Goal: Information Seeking & Learning: Understand process/instructions

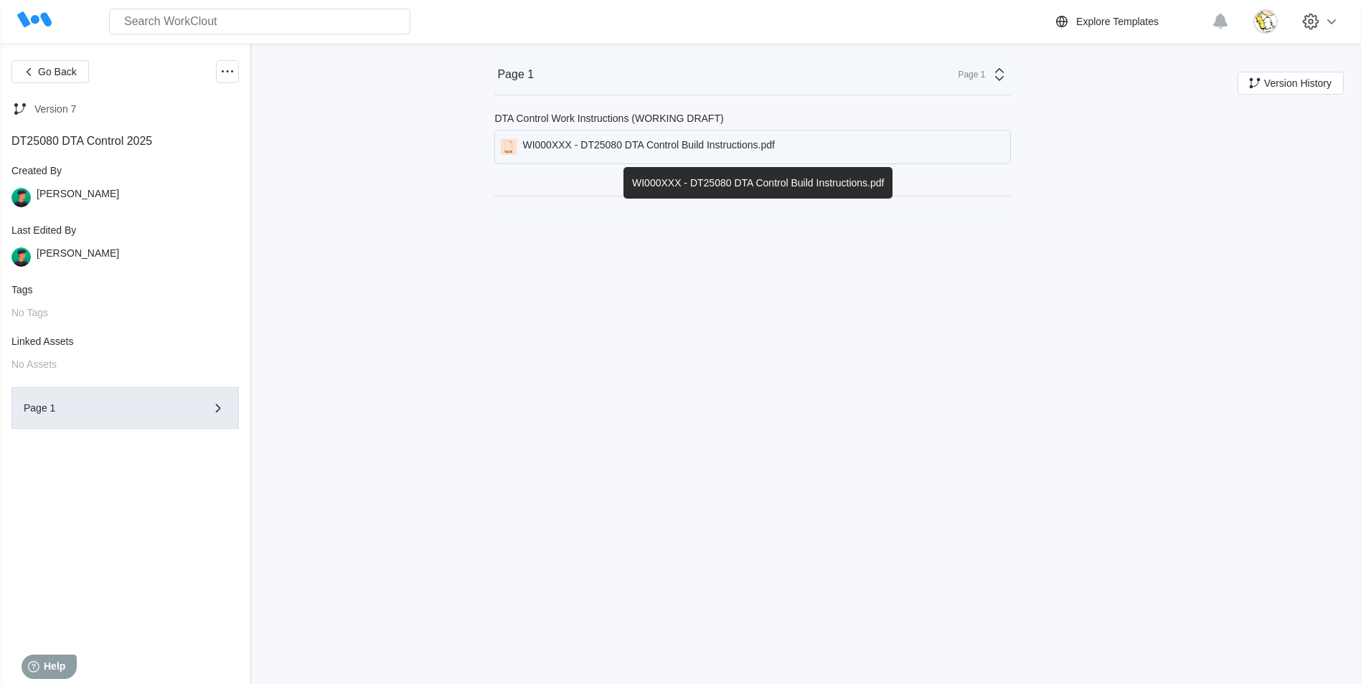
click at [717, 150] on div "WI000XXX - DT25080 DTA Control Build Instructions.pdf" at bounding box center [648, 147] width 252 height 16
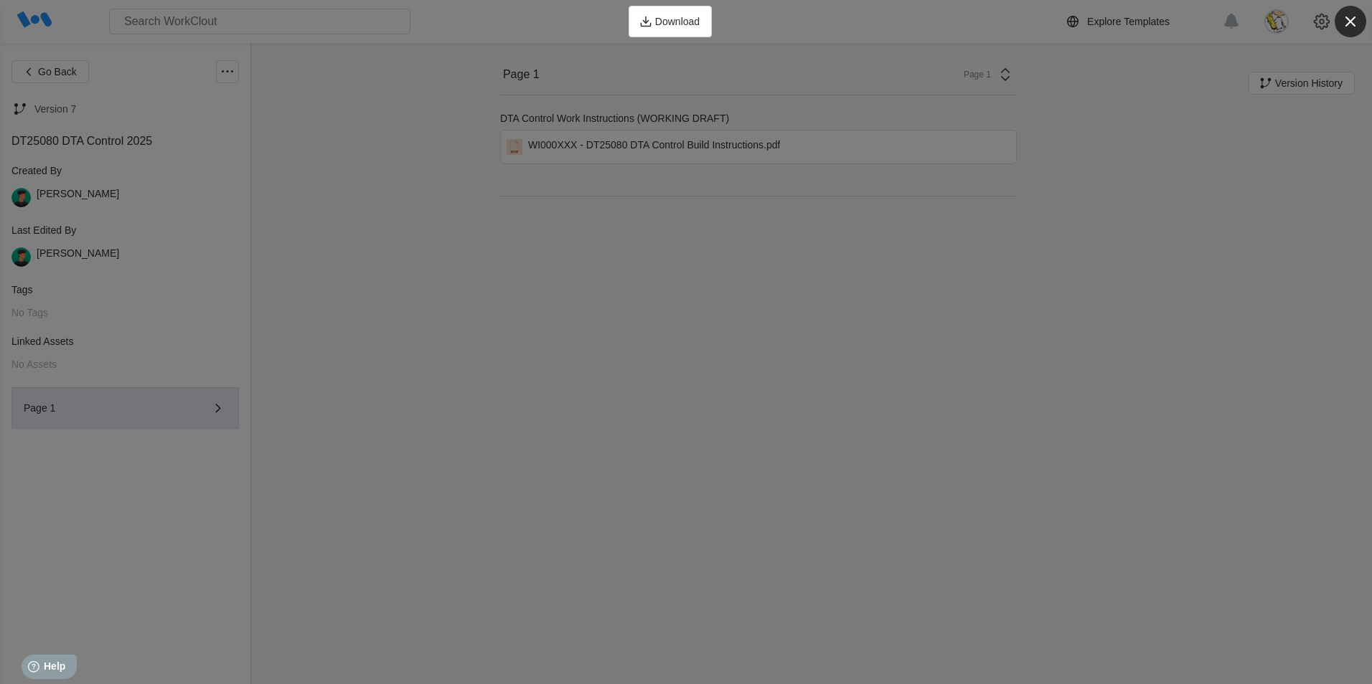
click at [1349, 22] on icon "button" at bounding box center [1350, 22] width 10 height 10
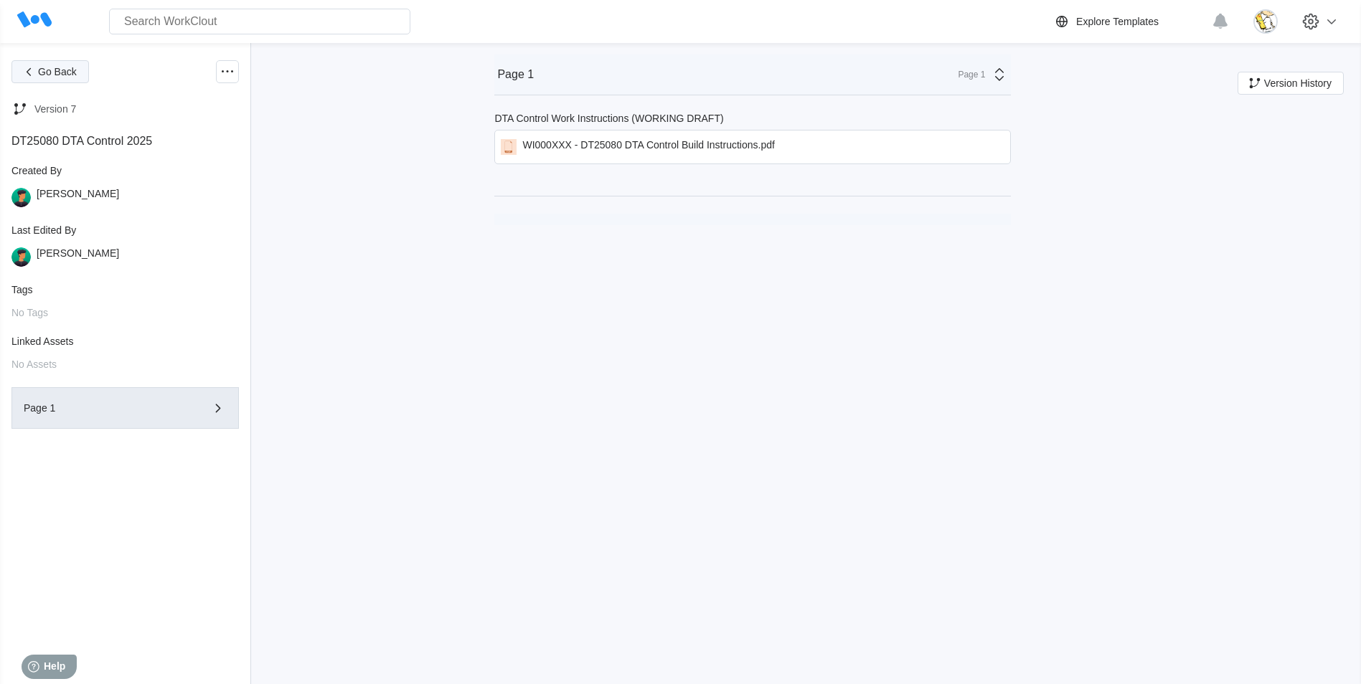
click at [58, 79] on button "Go Back" at bounding box center [49, 71] width 77 height 23
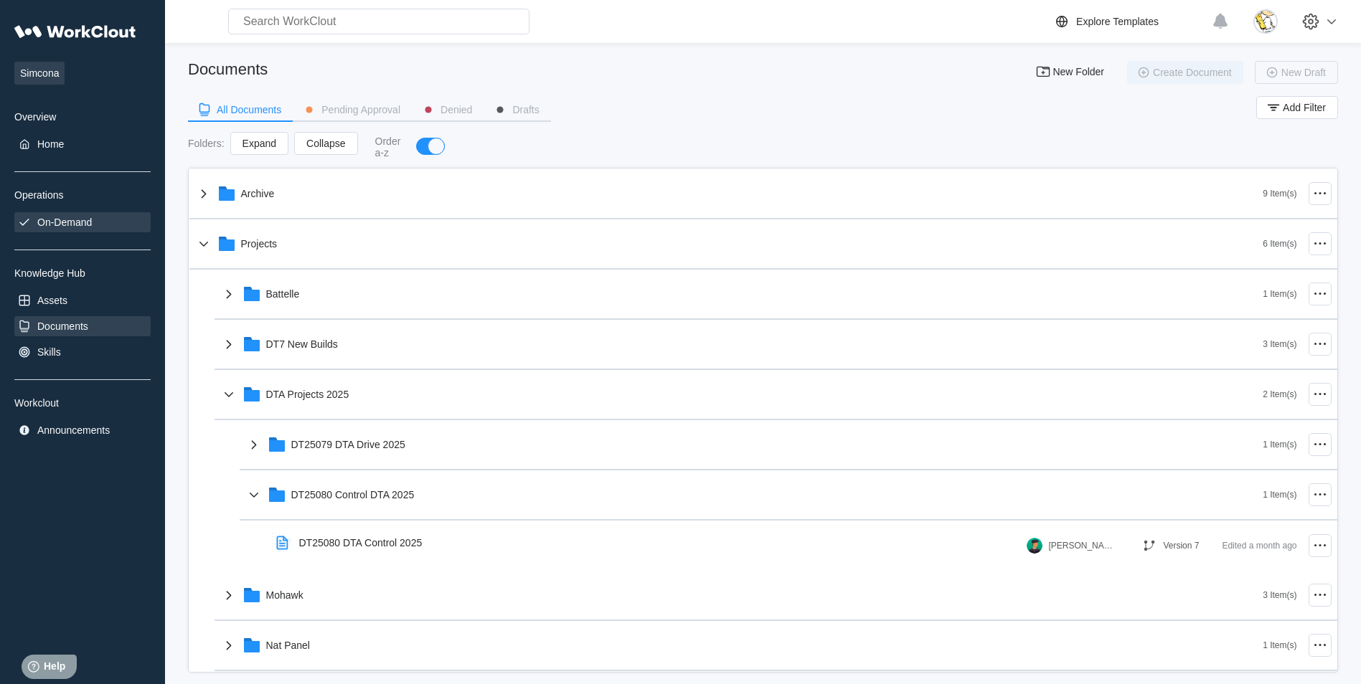
click at [88, 222] on div "On-Demand" at bounding box center [64, 222] width 55 height 11
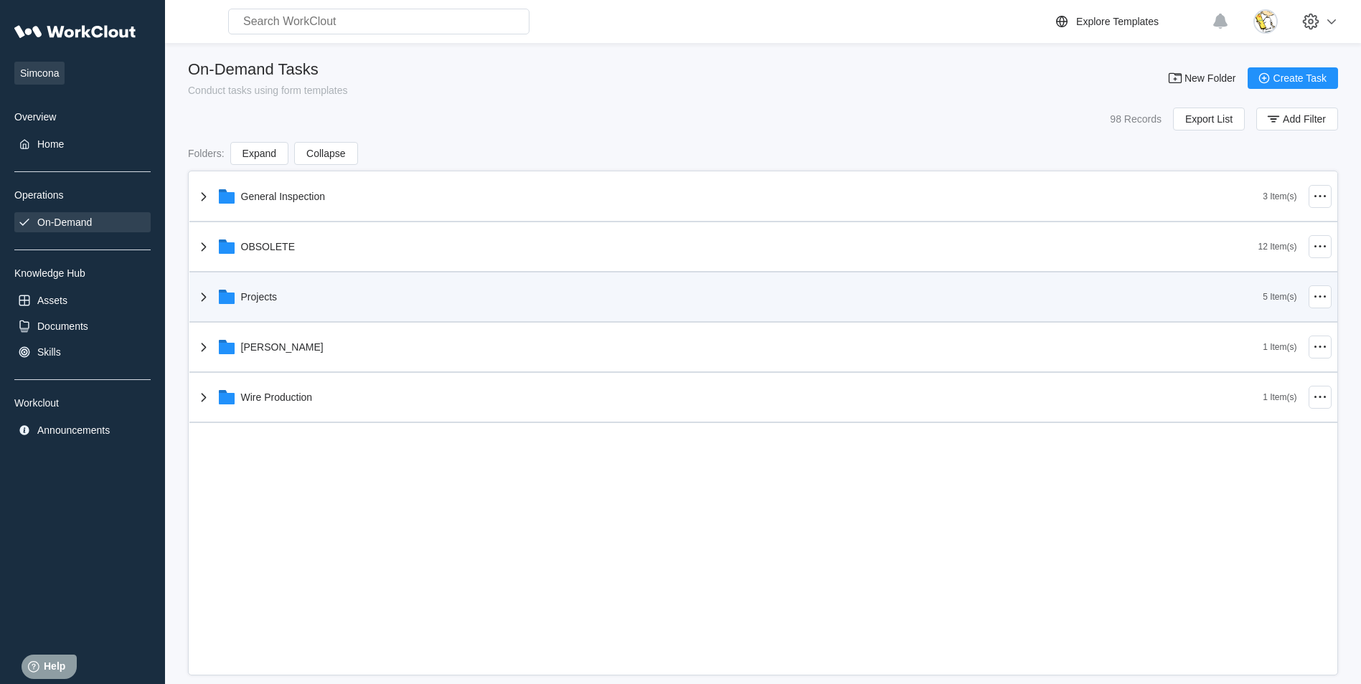
click at [287, 292] on div "Projects" at bounding box center [729, 296] width 1068 height 37
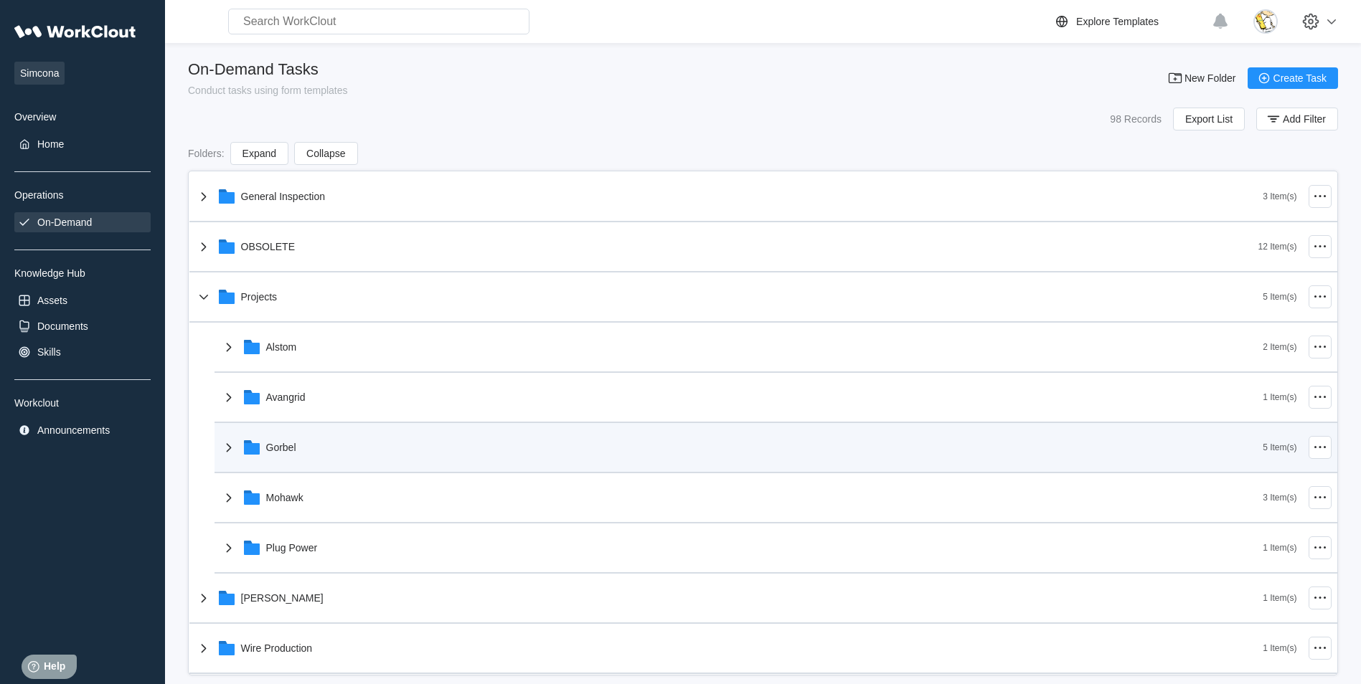
click at [298, 444] on div "Gorbel" at bounding box center [741, 447] width 1043 height 37
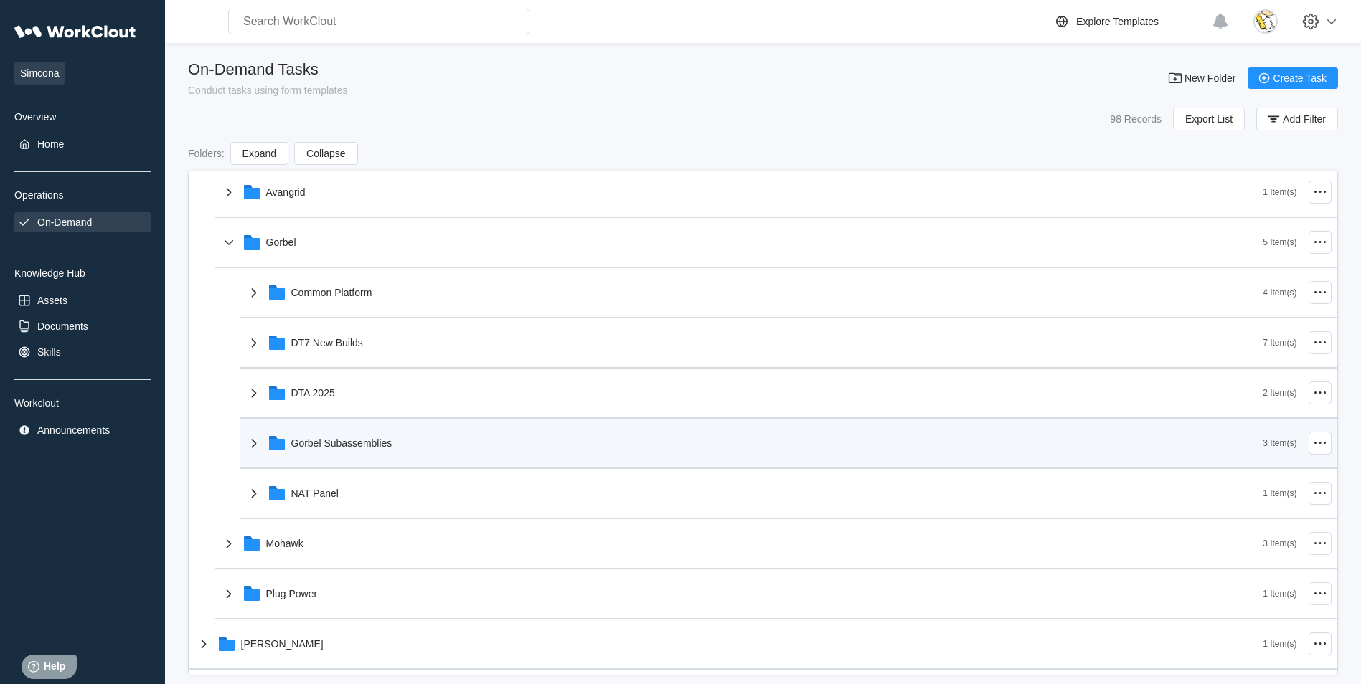
scroll to position [215, 0]
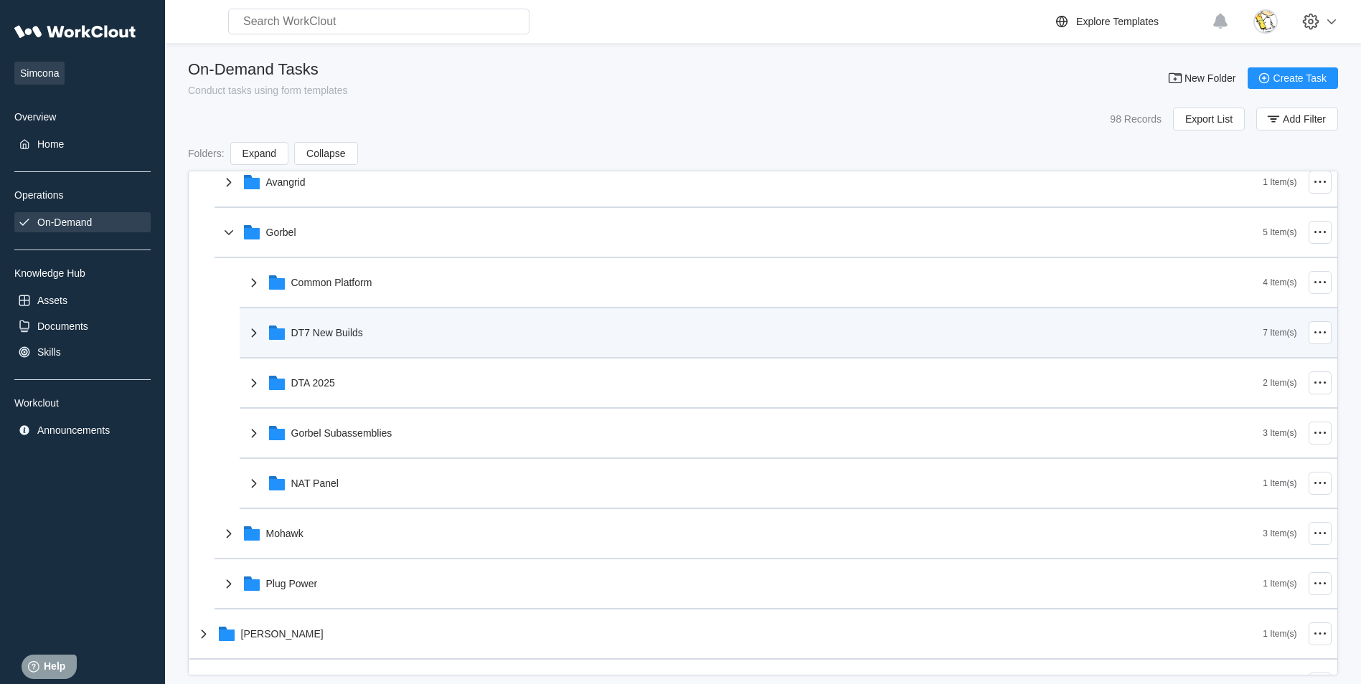
click at [326, 326] on div "DT7 New Builds" at bounding box center [754, 332] width 1018 height 37
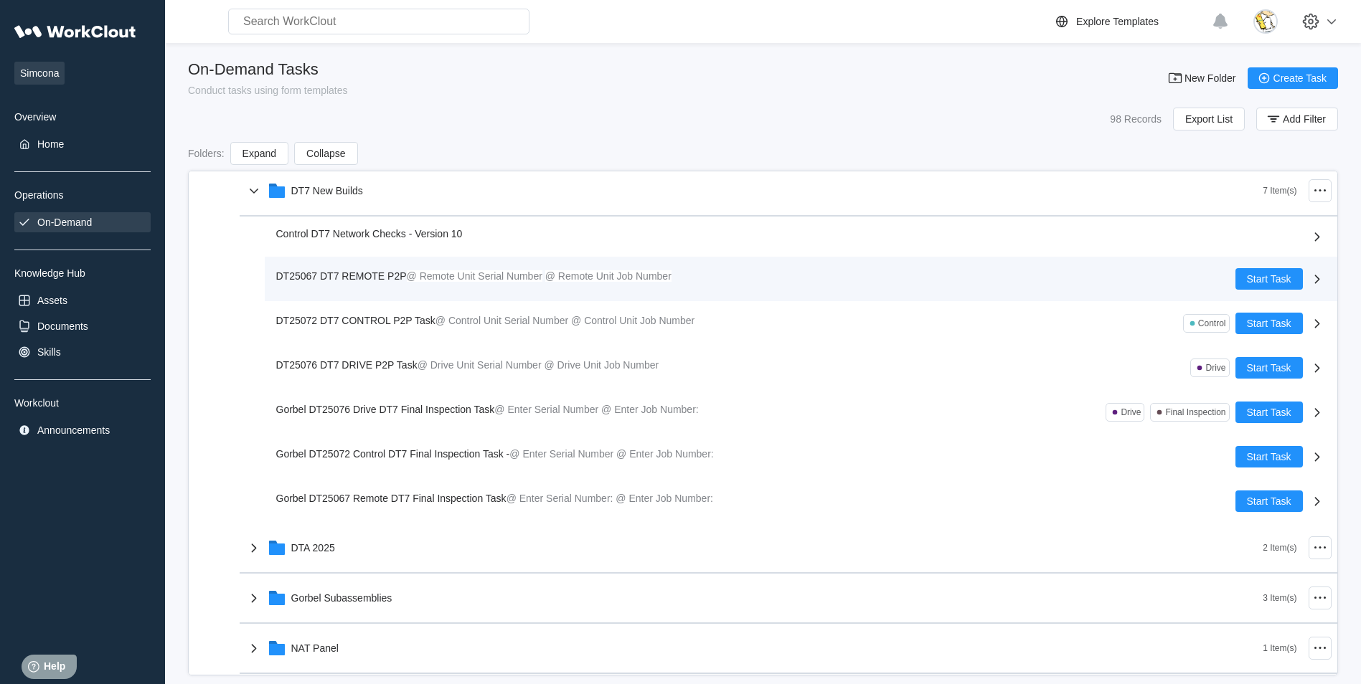
scroll to position [359, 0]
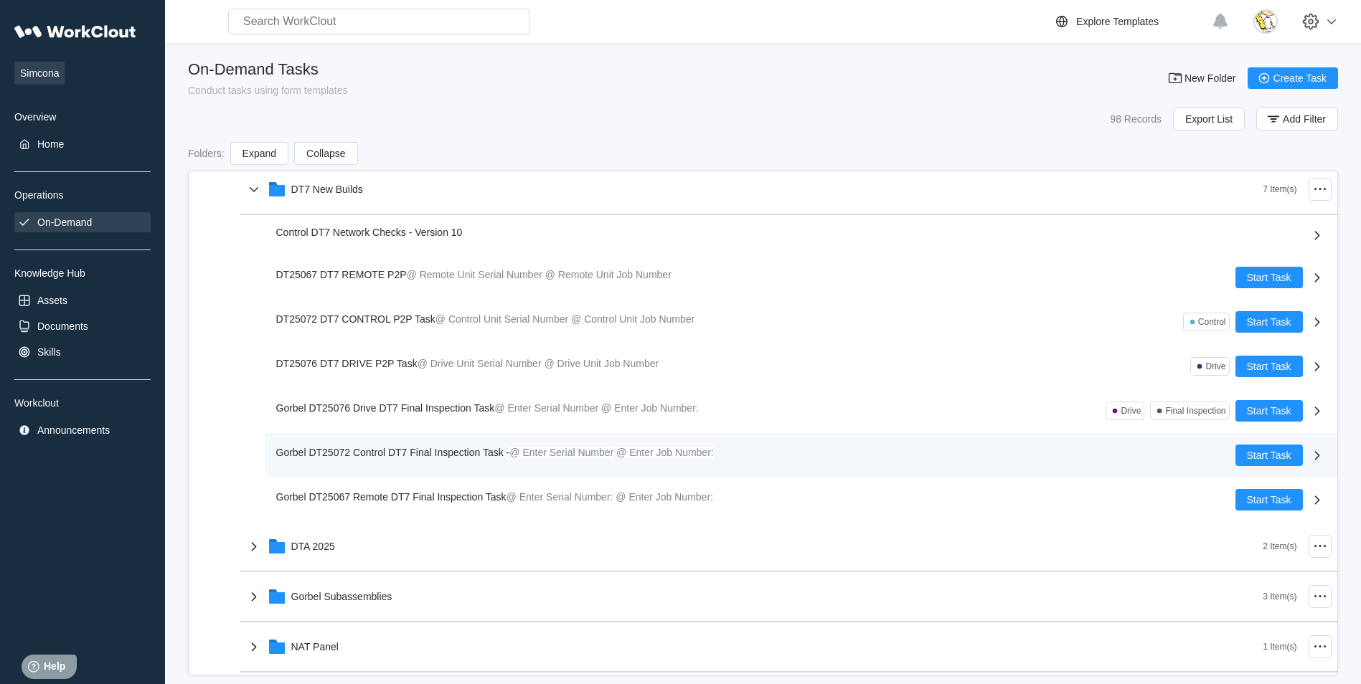
click at [436, 451] on span "Gorbel DT25072 Control DT7 Final Inspection Task -" at bounding box center [393, 452] width 234 height 11
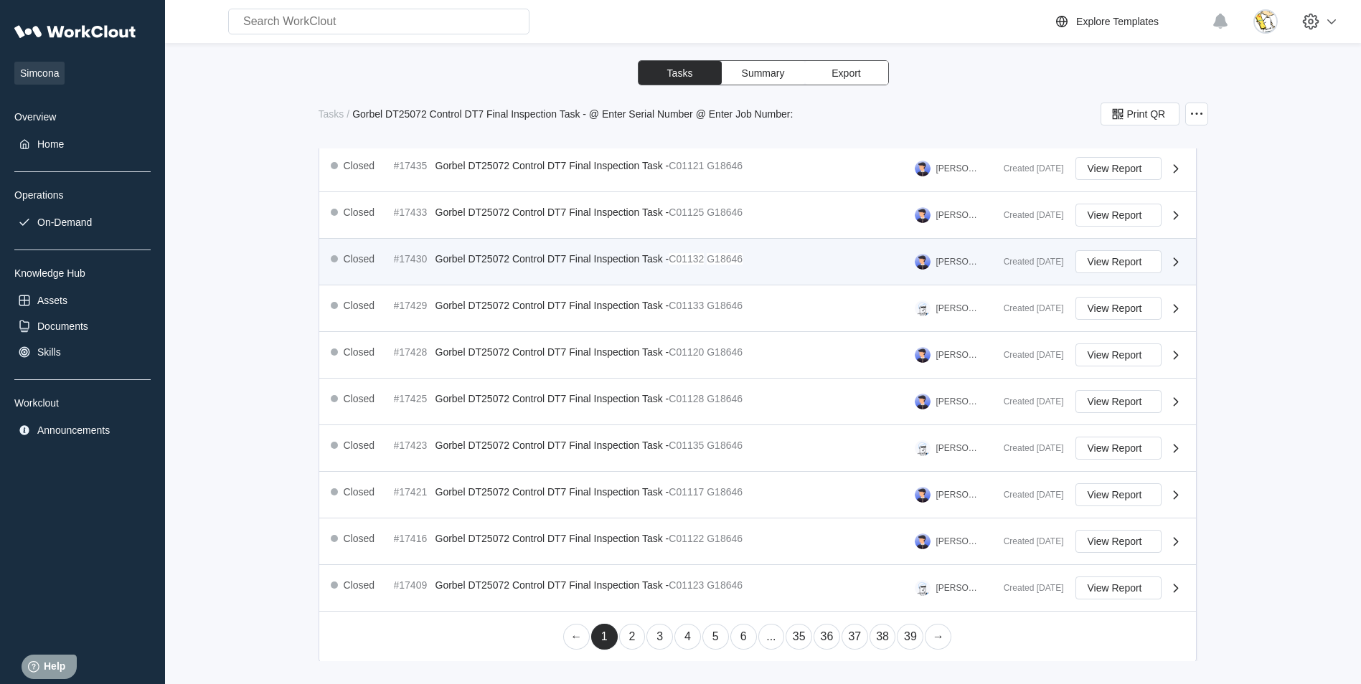
scroll to position [445, 0]
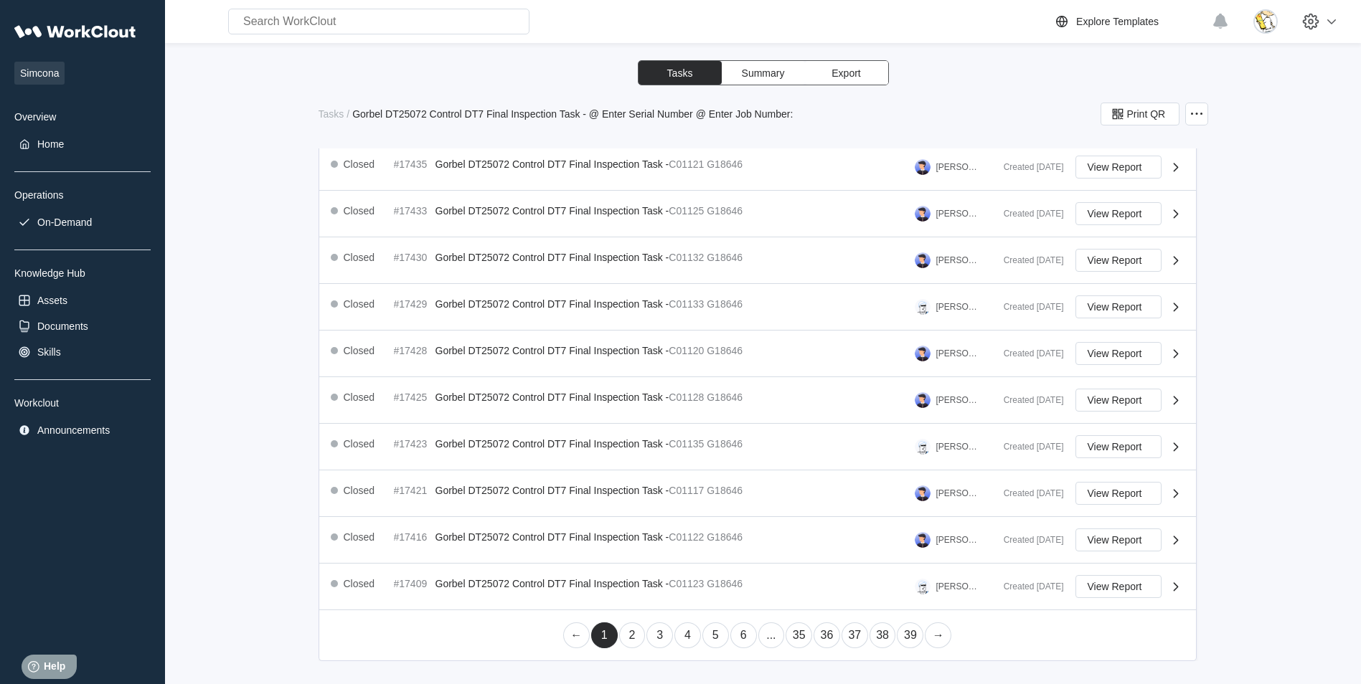
click at [748, 636] on link "6" at bounding box center [743, 636] width 27 height 26
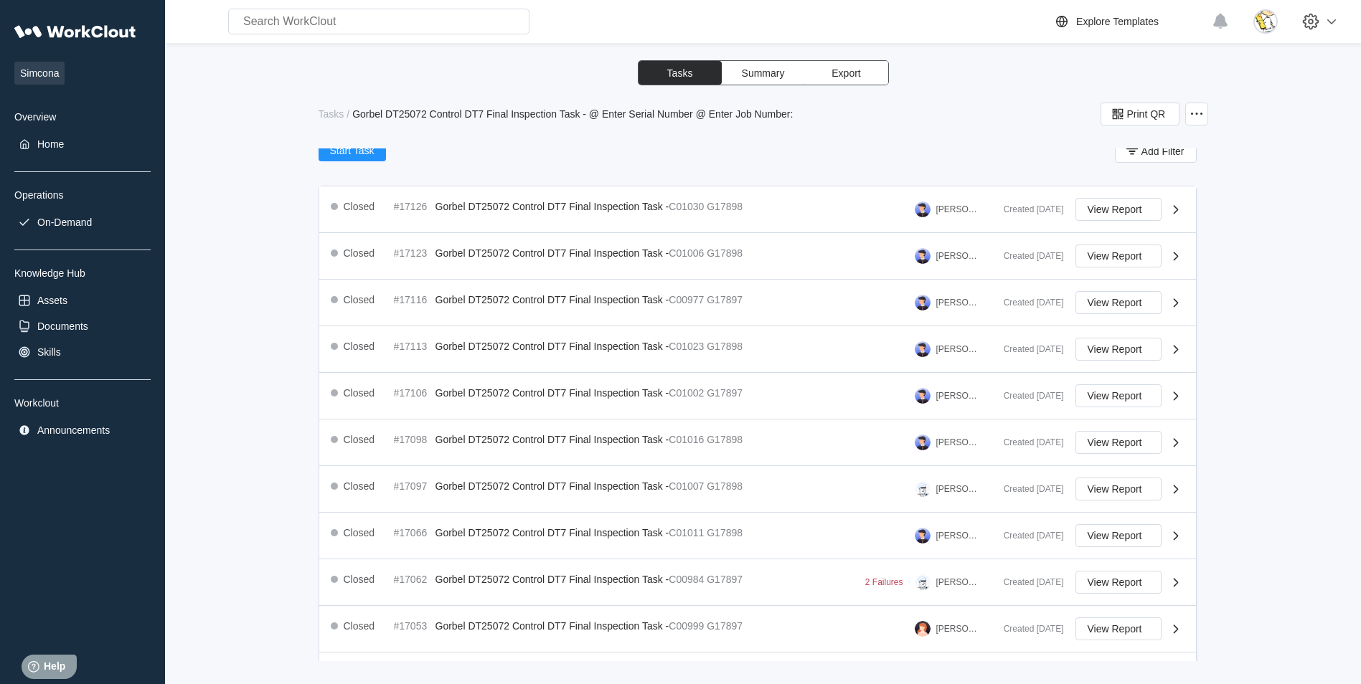
scroll to position [451, 0]
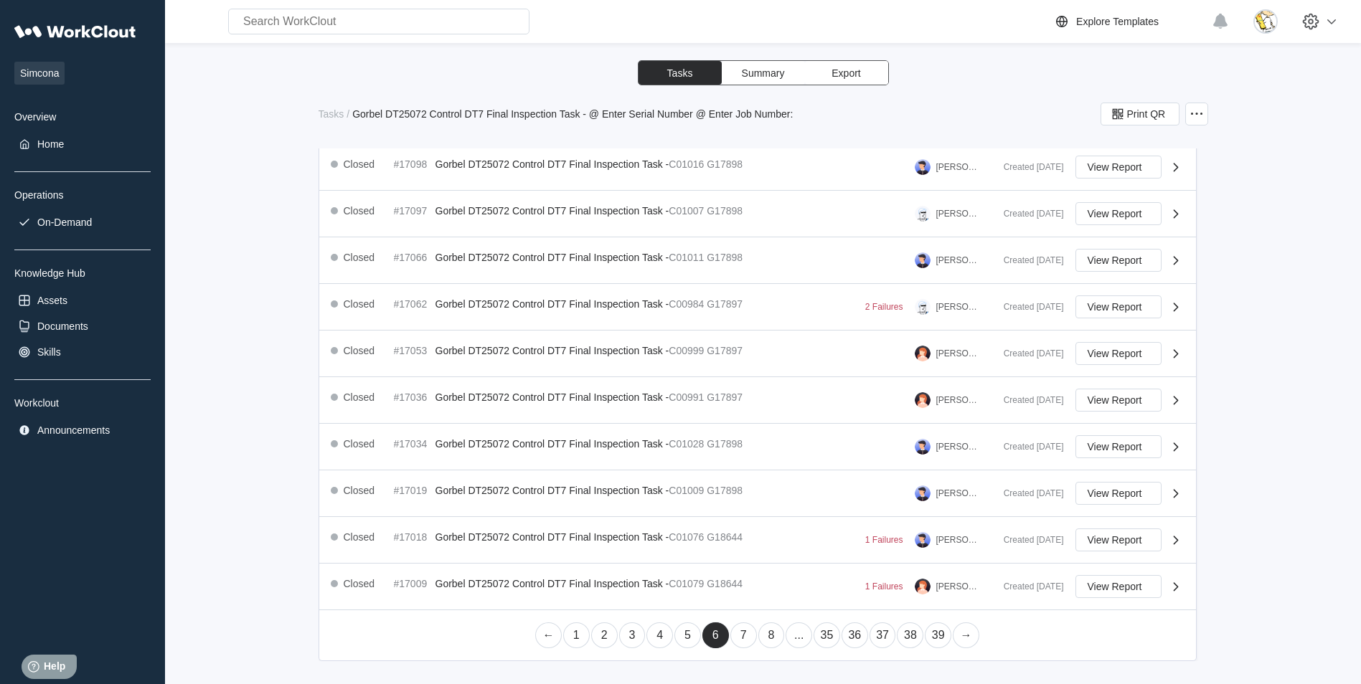
click at [764, 640] on link "8" at bounding box center [771, 636] width 27 height 26
click at [792, 638] on link "10" at bounding box center [799, 636] width 27 height 26
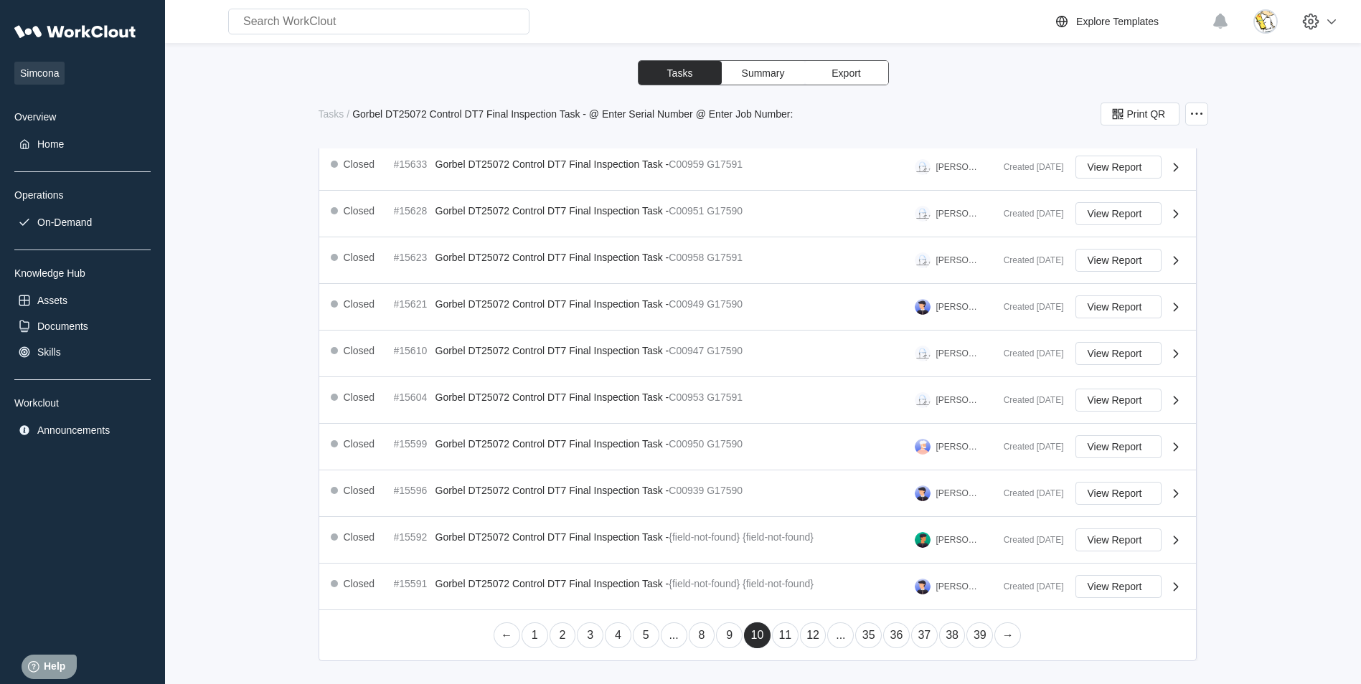
click at [811, 632] on link "12" at bounding box center [813, 636] width 27 height 26
click at [800, 633] on link "14" at bounding box center [813, 636] width 27 height 26
click at [809, 632] on link "16" at bounding box center [813, 636] width 27 height 26
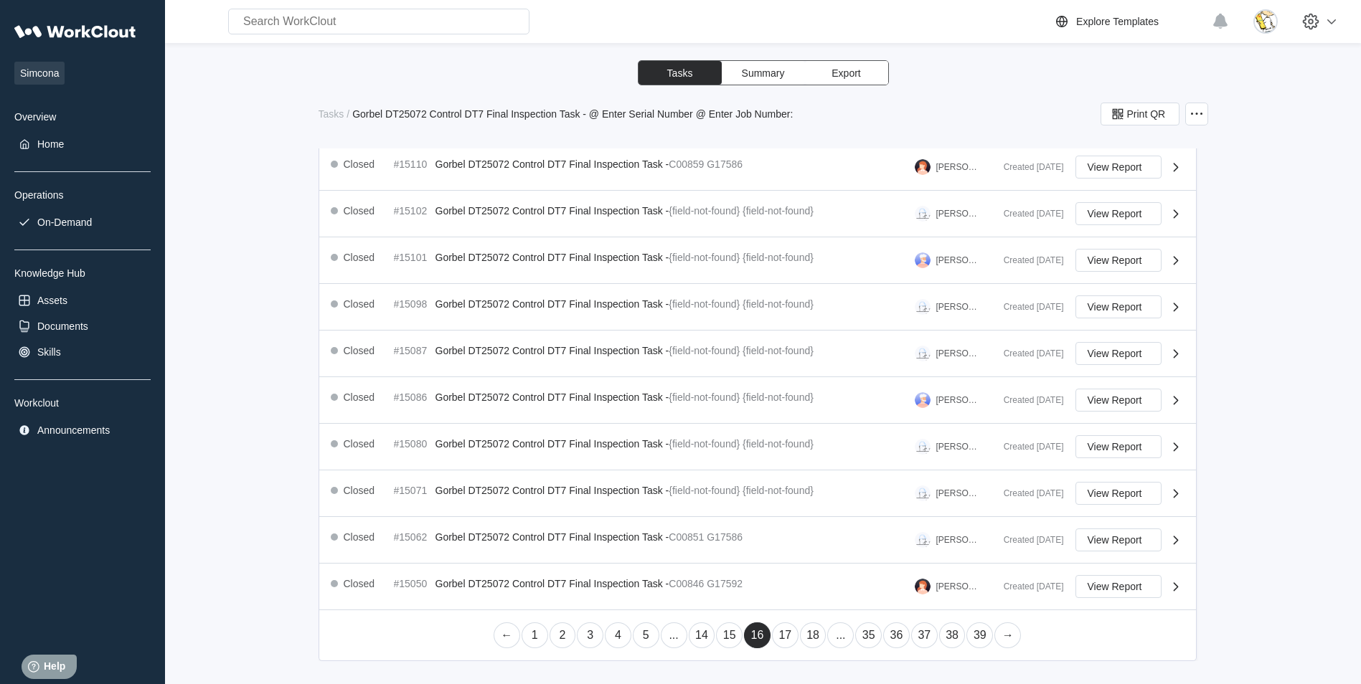
click at [810, 647] on link "18" at bounding box center [813, 636] width 27 height 26
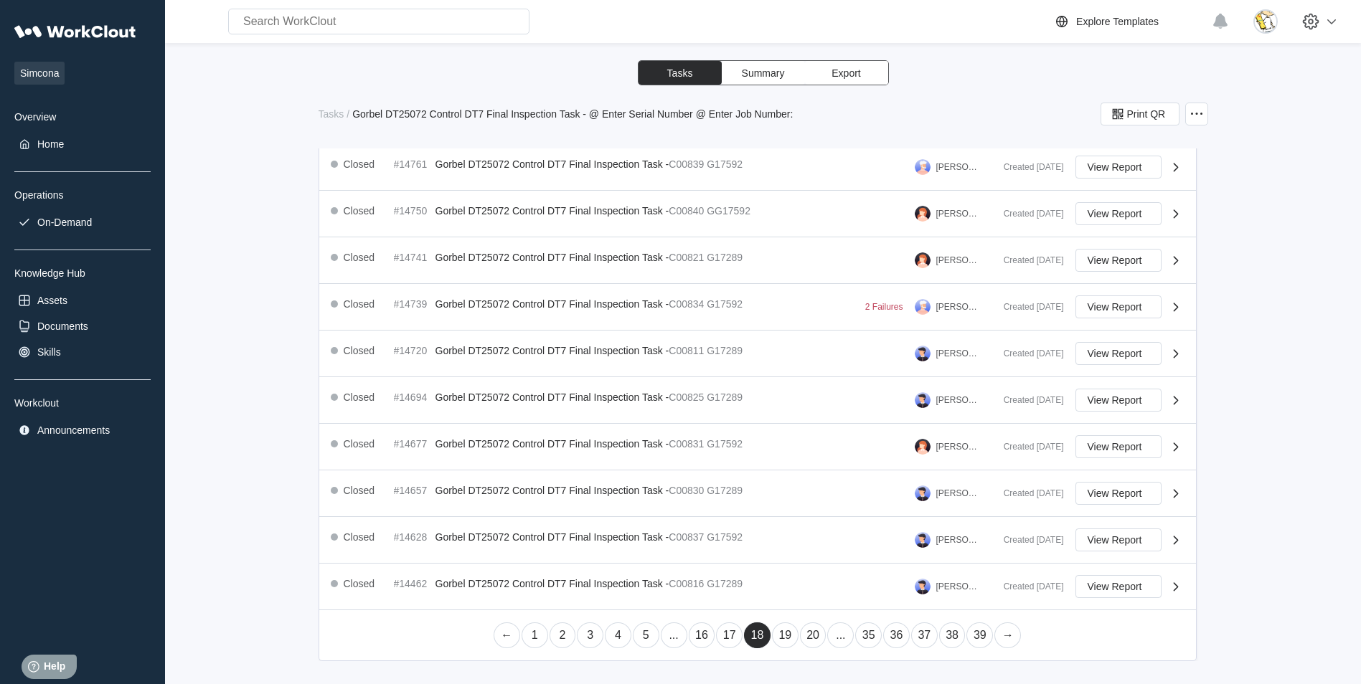
click at [809, 639] on link "20" at bounding box center [813, 636] width 27 height 26
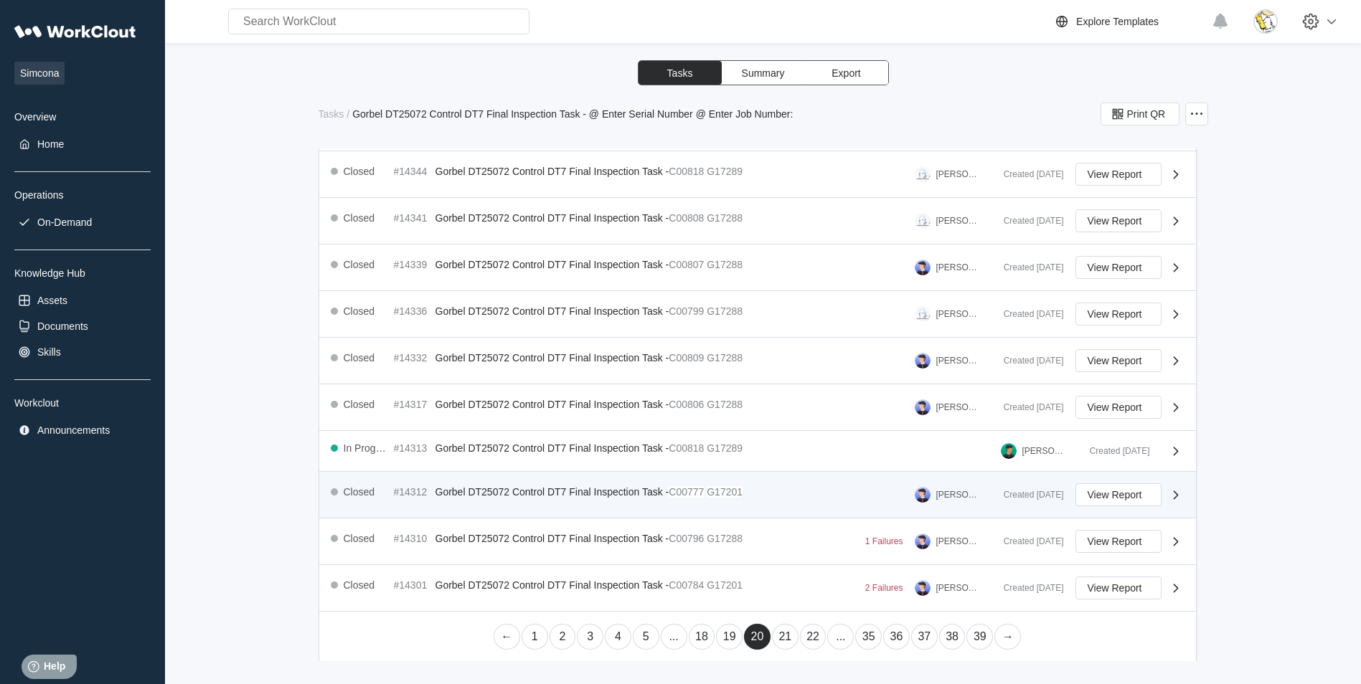
scroll to position [445, 0]
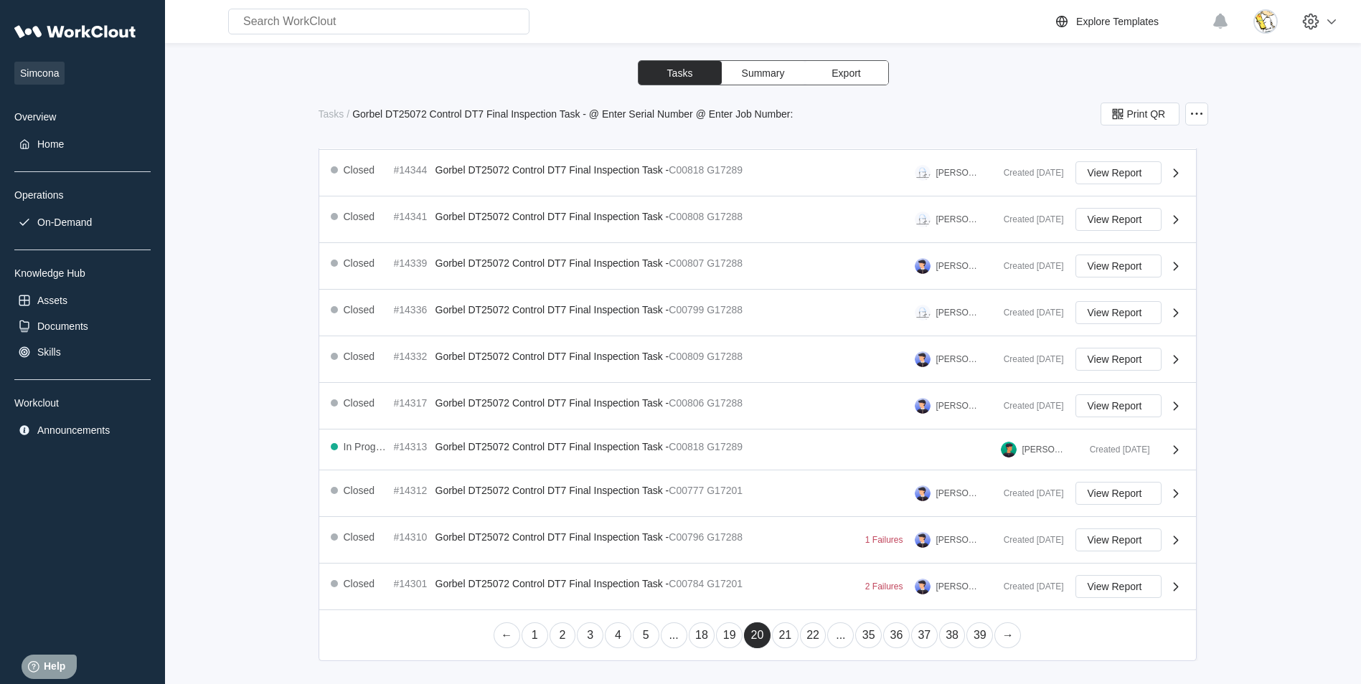
click at [780, 639] on link "21" at bounding box center [785, 636] width 27 height 26
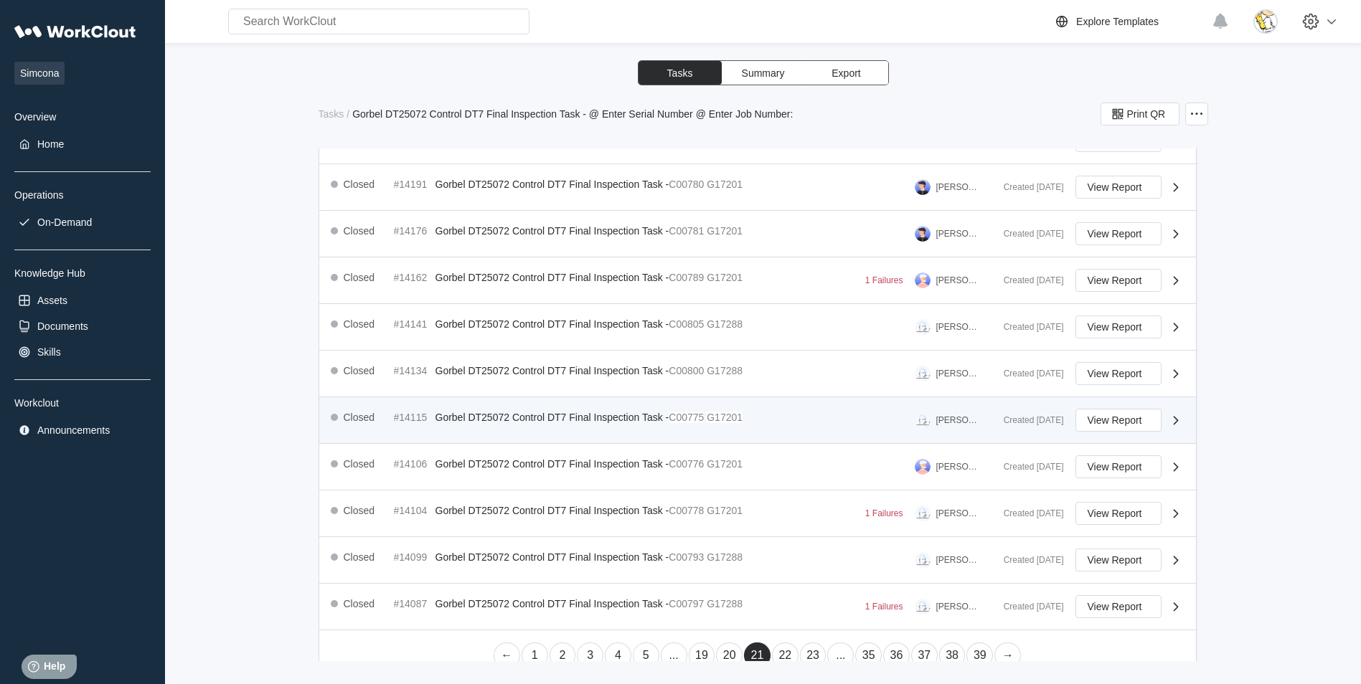
scroll to position [451, 0]
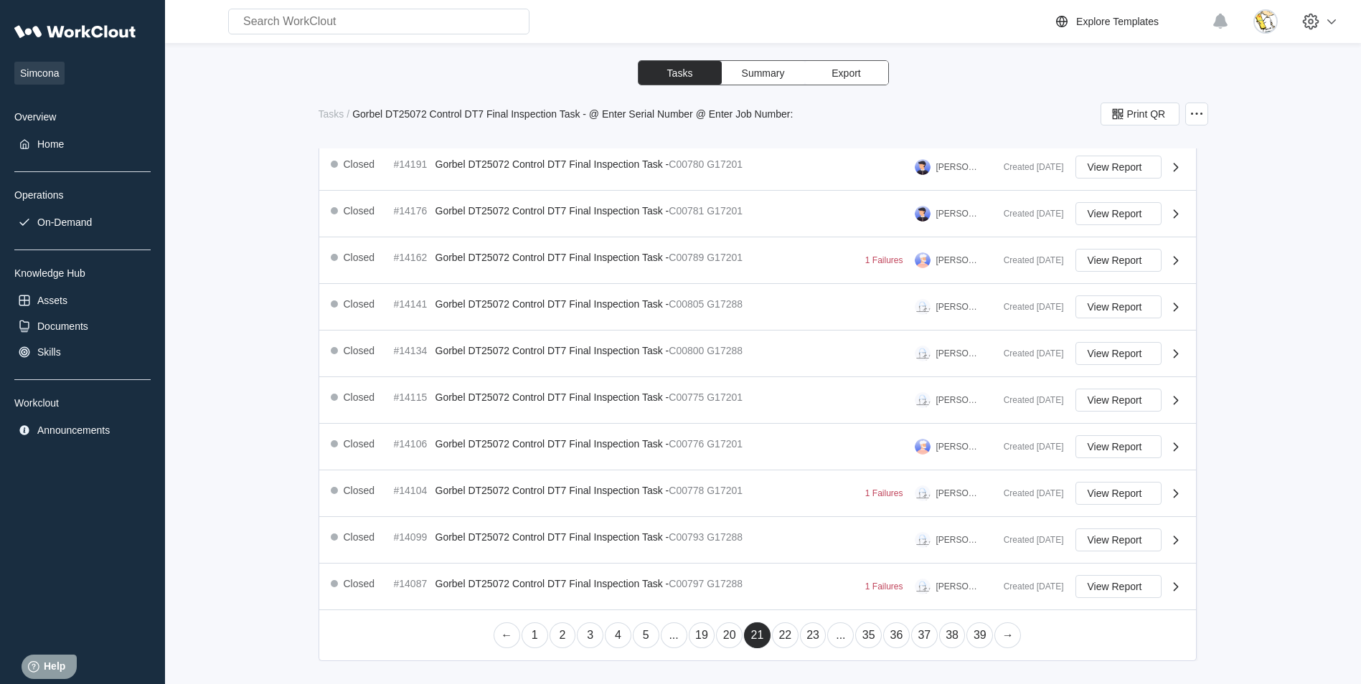
click at [779, 636] on link "22" at bounding box center [785, 636] width 27 height 26
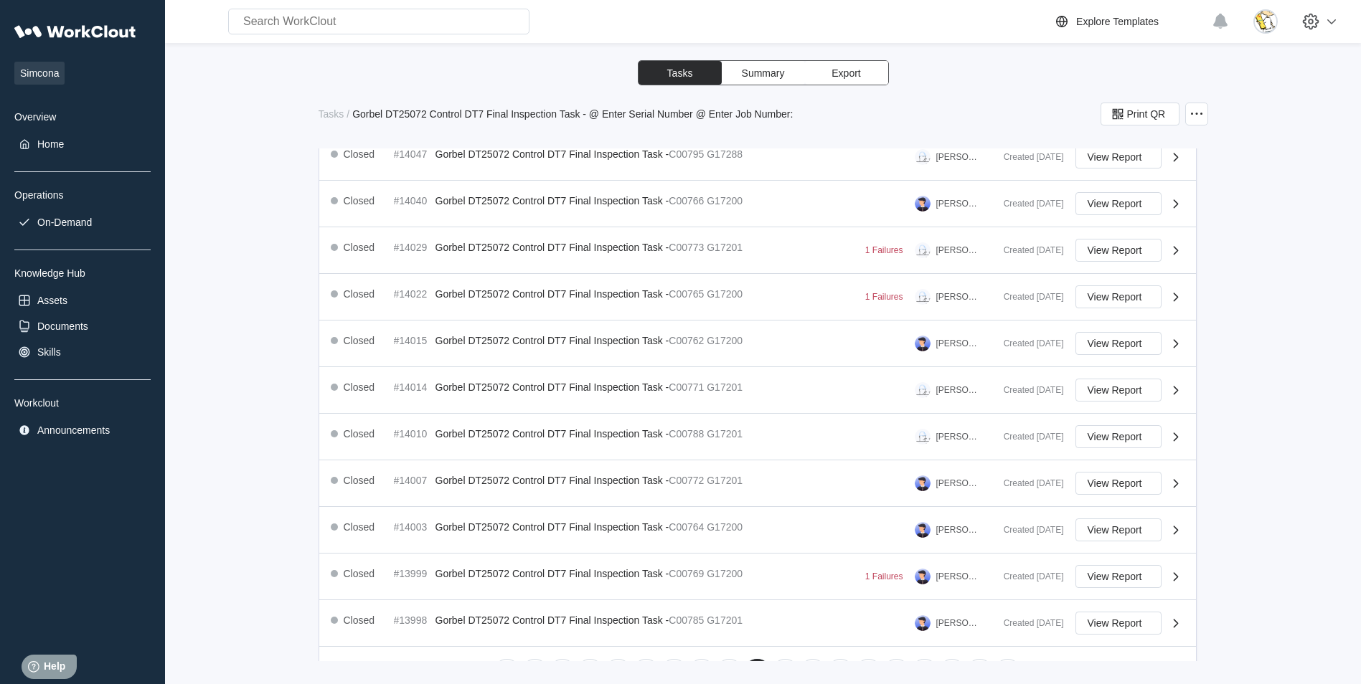
scroll to position [430, 0]
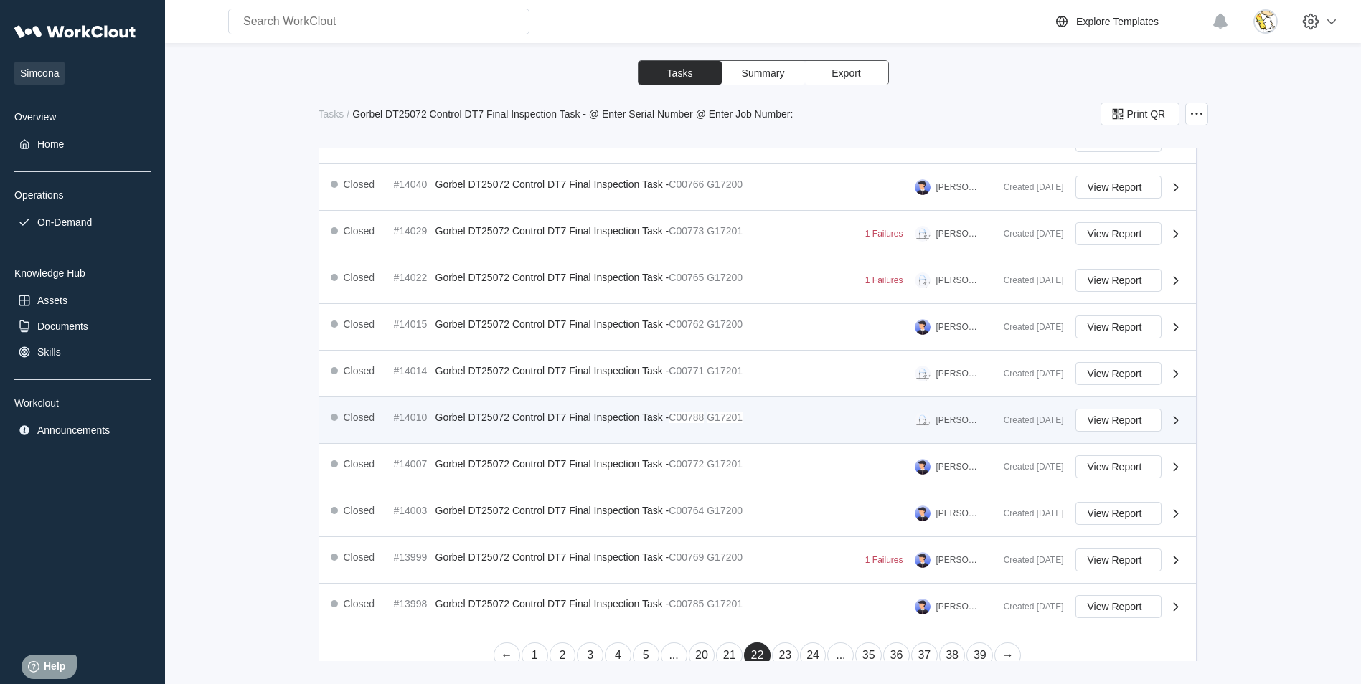
click at [775, 419] on div "Closed #14010 Gorbel DT25072 Control DT7 Final Inspection Task - C00788 G17201 …" at bounding box center [661, 420] width 661 height 23
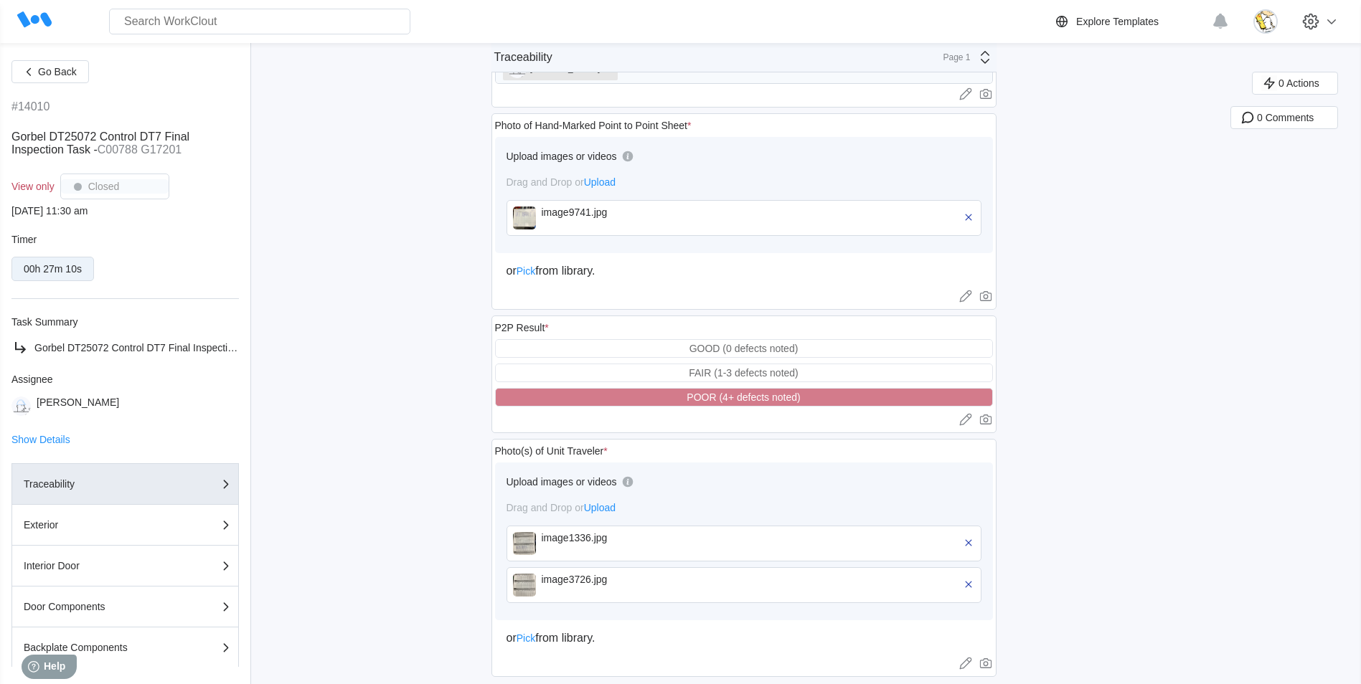
scroll to position [986, 0]
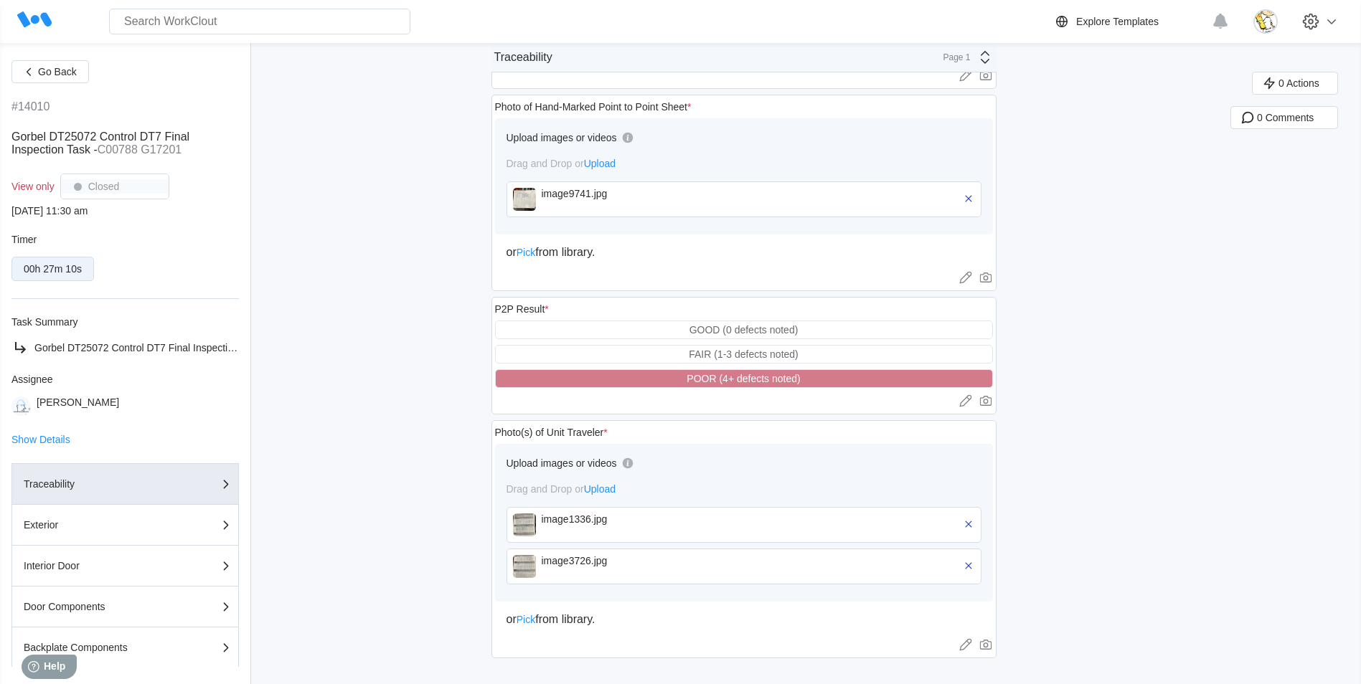
click at [626, 204] on div "image9741.jpg" at bounding box center [624, 199] width 165 height 23
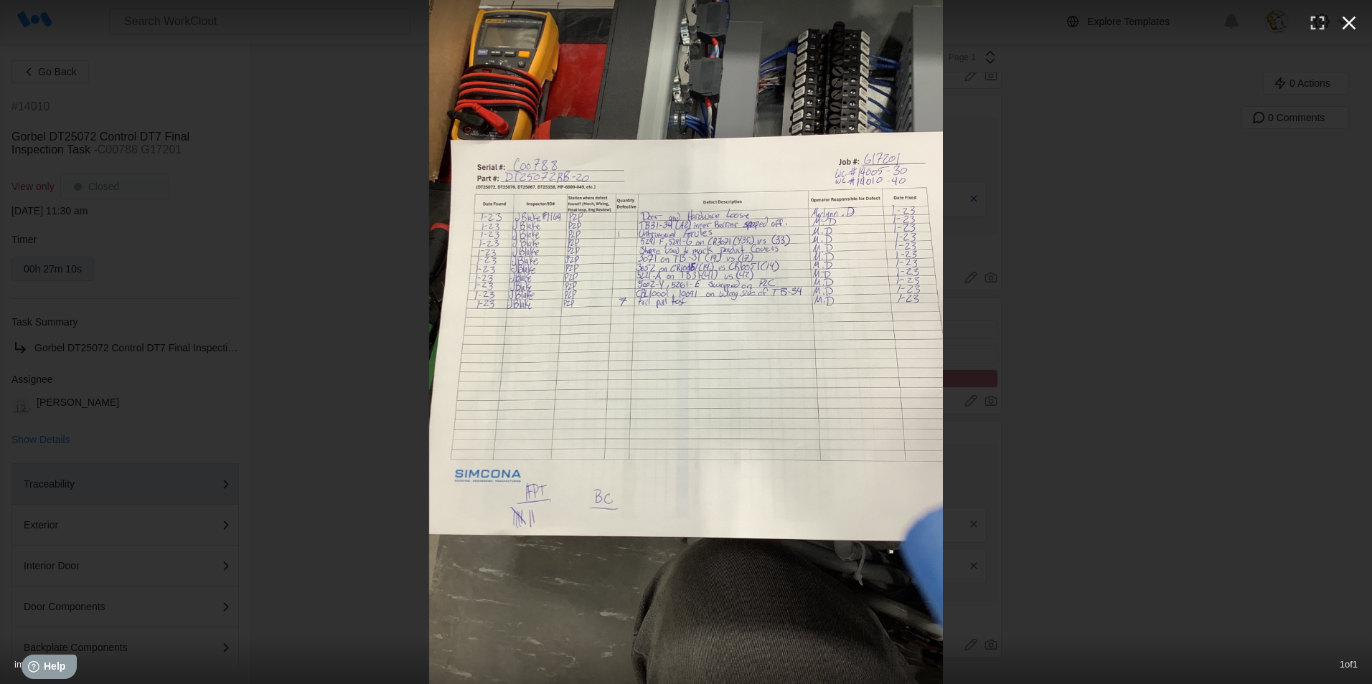
click at [1350, 27] on icon "button" at bounding box center [1348, 22] width 23 height 23
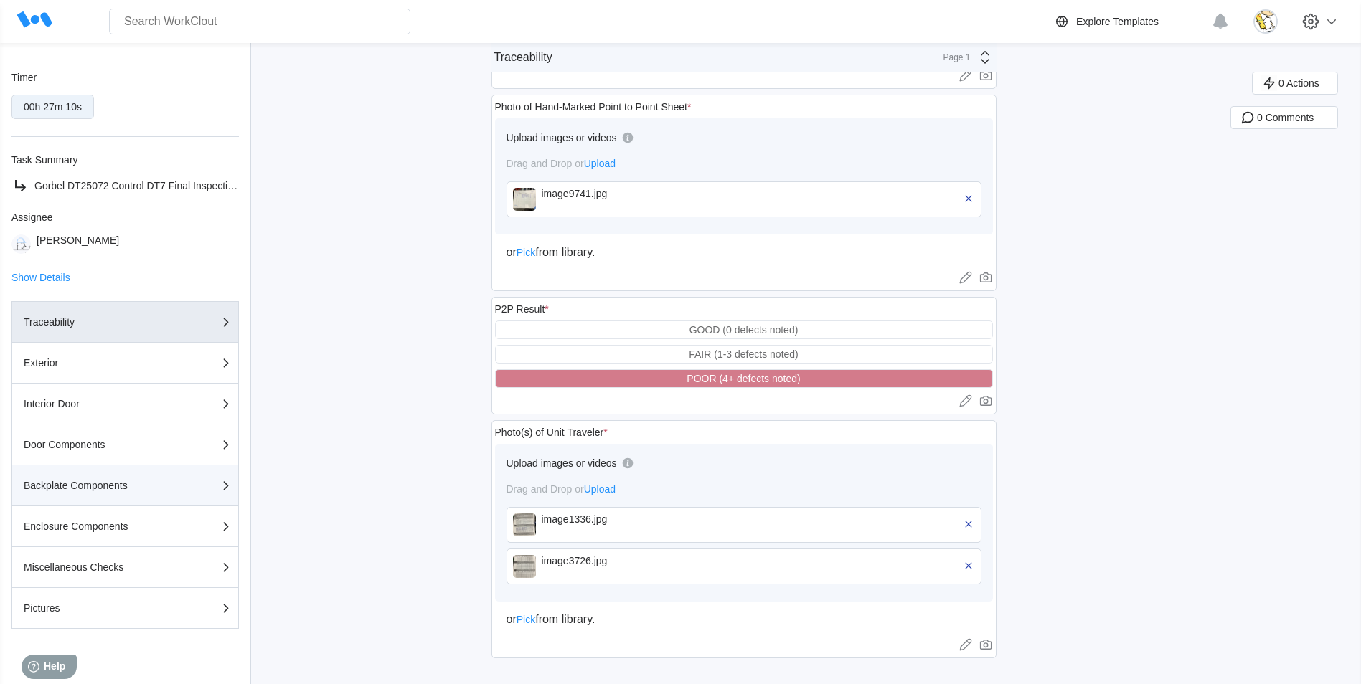
scroll to position [170, 0]
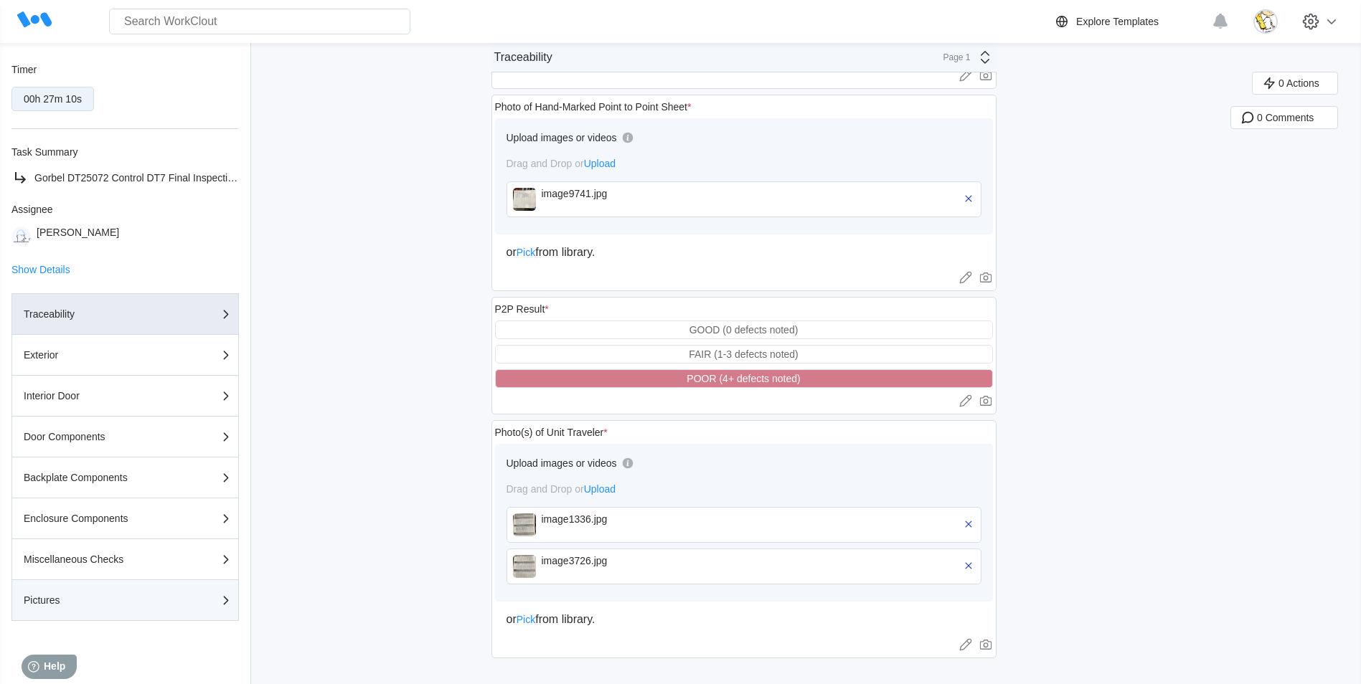
click at [131, 588] on button "Pictures" at bounding box center [124, 600] width 227 height 41
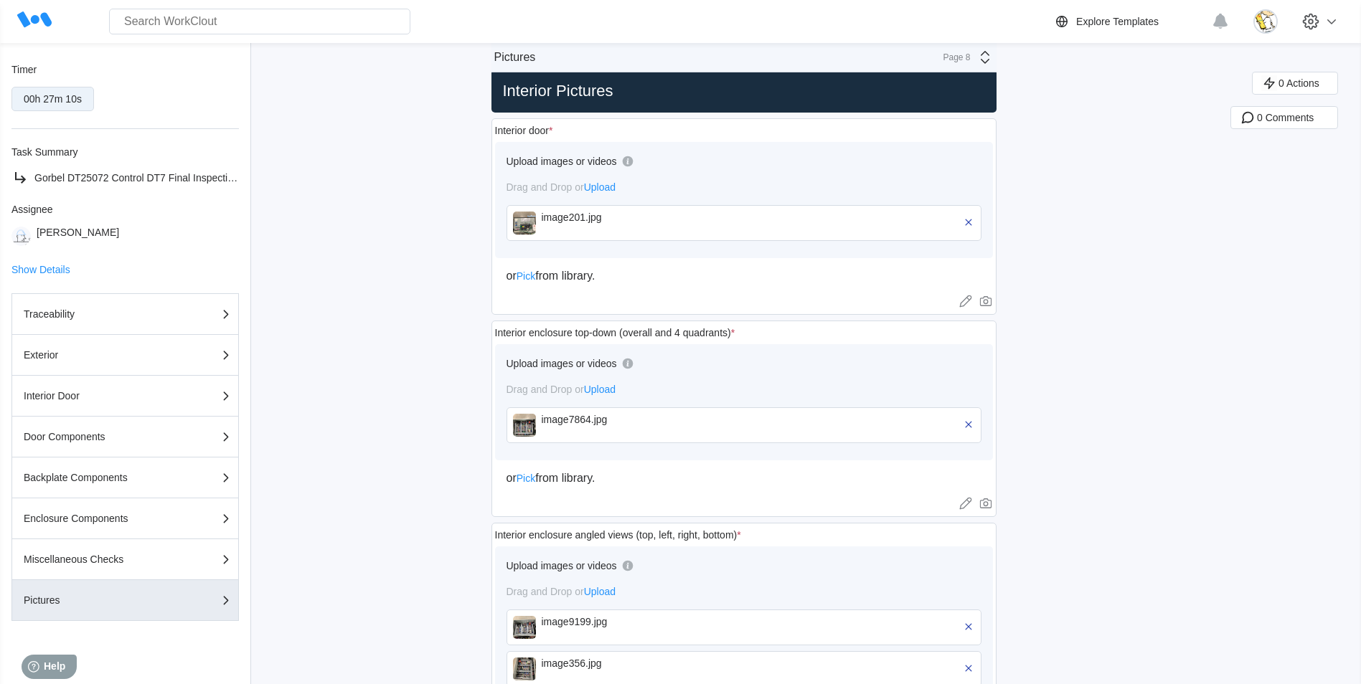
scroll to position [0, 0]
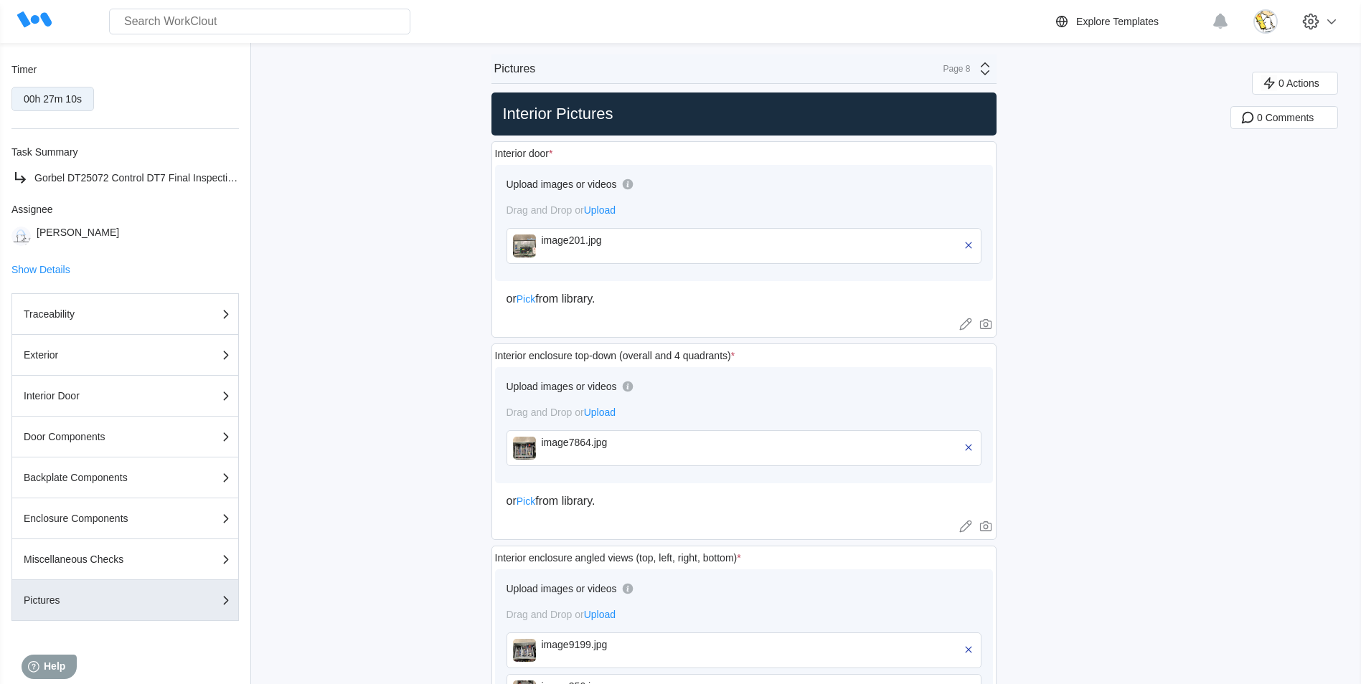
click at [655, 247] on div "image201.jpg" at bounding box center [624, 246] width 165 height 23
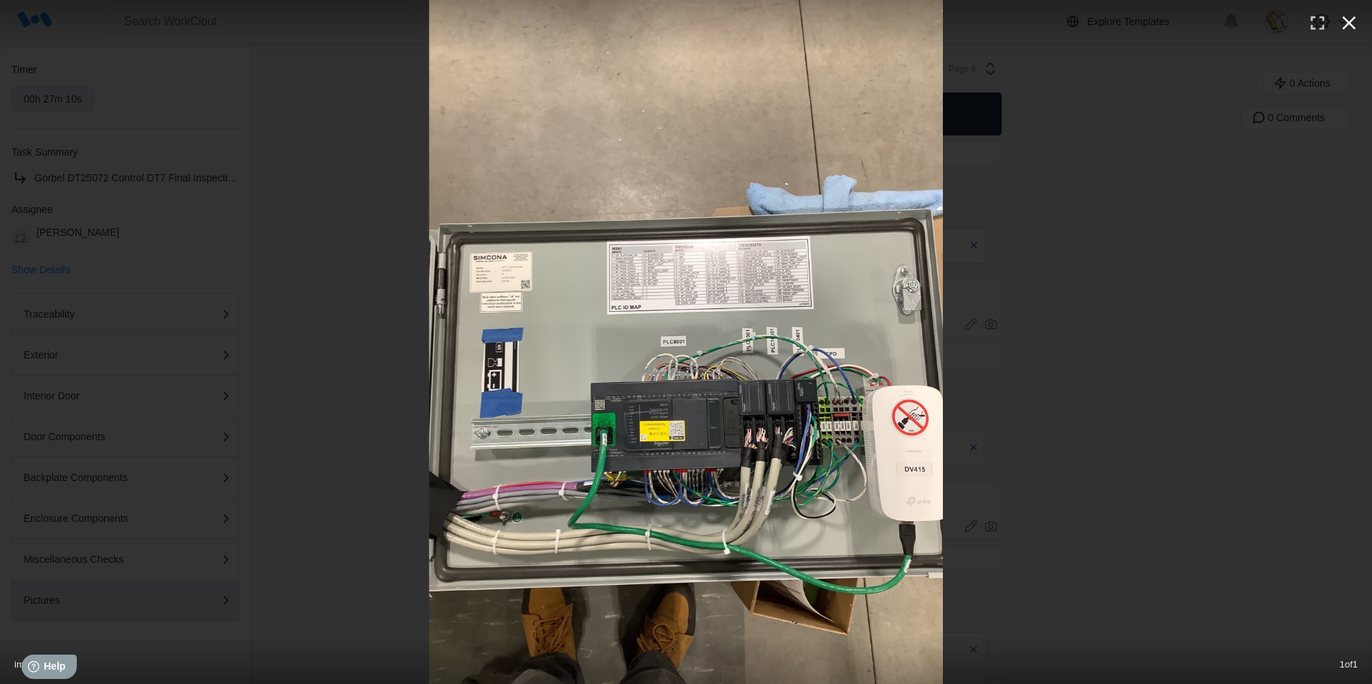
click at [1350, 19] on icon "button" at bounding box center [1348, 22] width 23 height 23
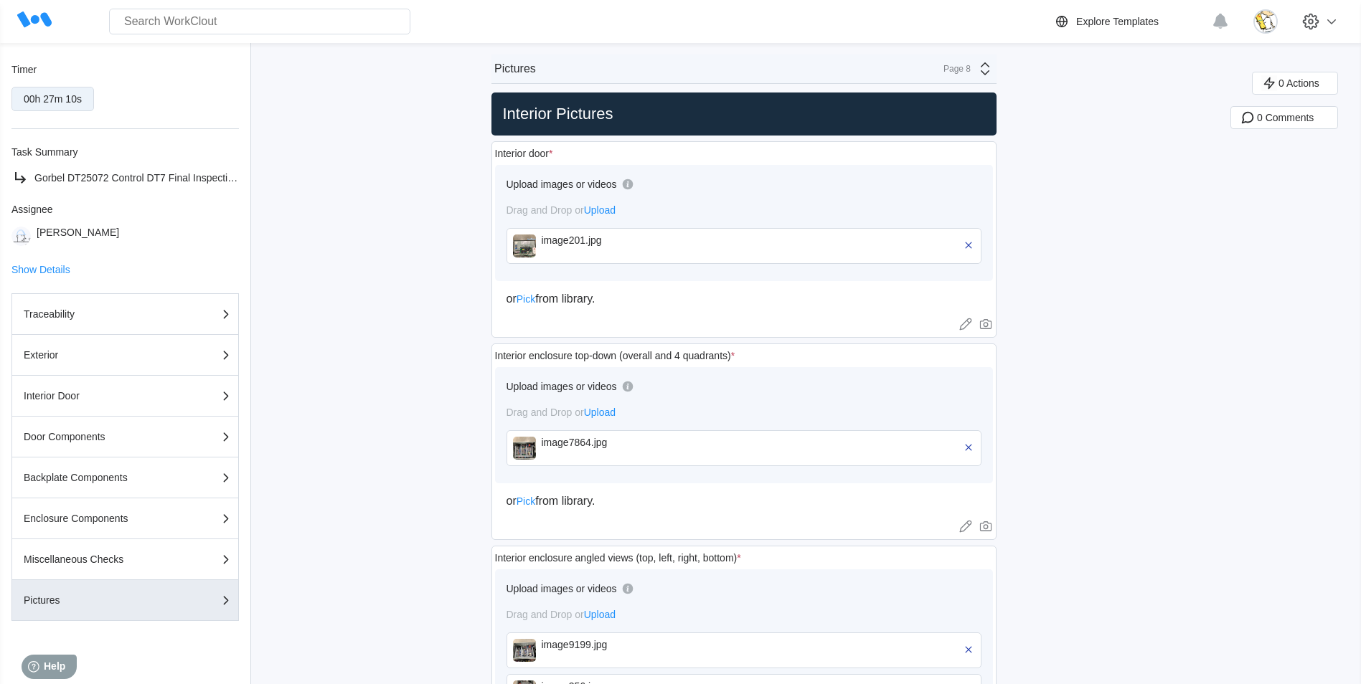
click at [556, 458] on div "image7864.jpg" at bounding box center [624, 448] width 165 height 23
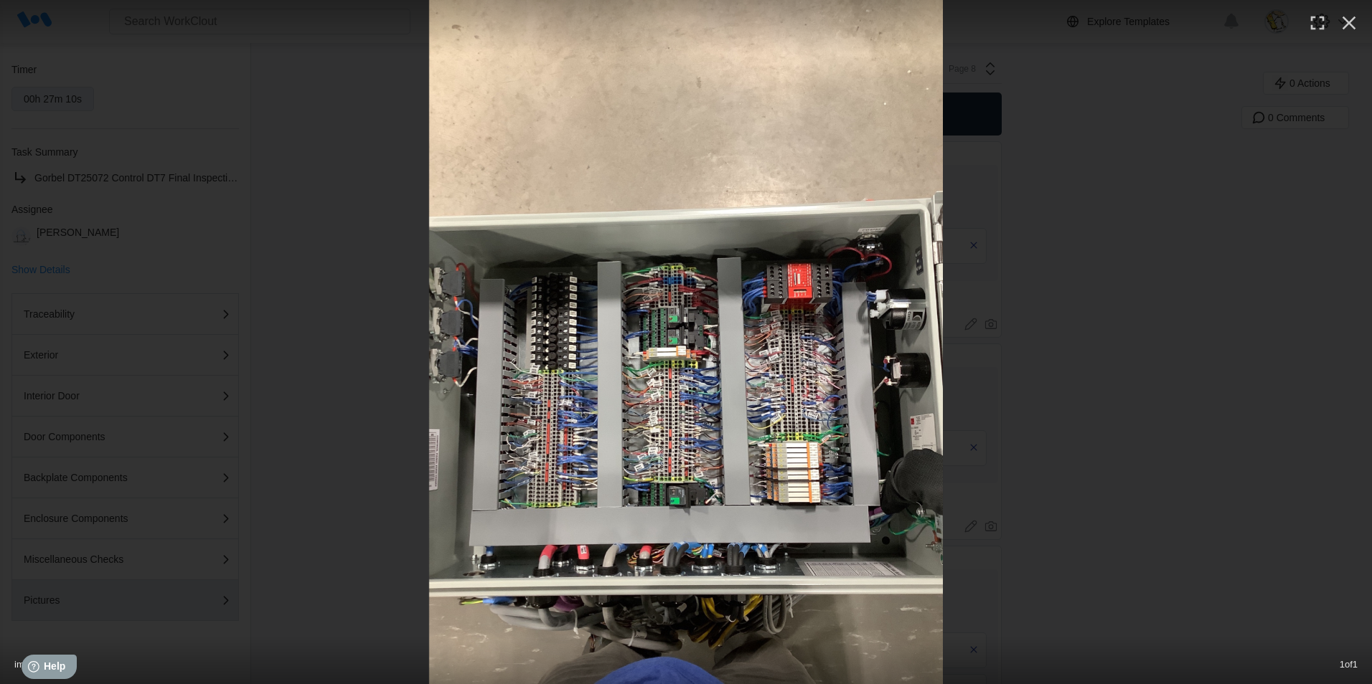
drag, startPoint x: 1357, startPoint y: 25, endPoint x: 1336, endPoint y: 50, distance: 33.1
click at [1357, 25] on icon "button" at bounding box center [1348, 22] width 23 height 23
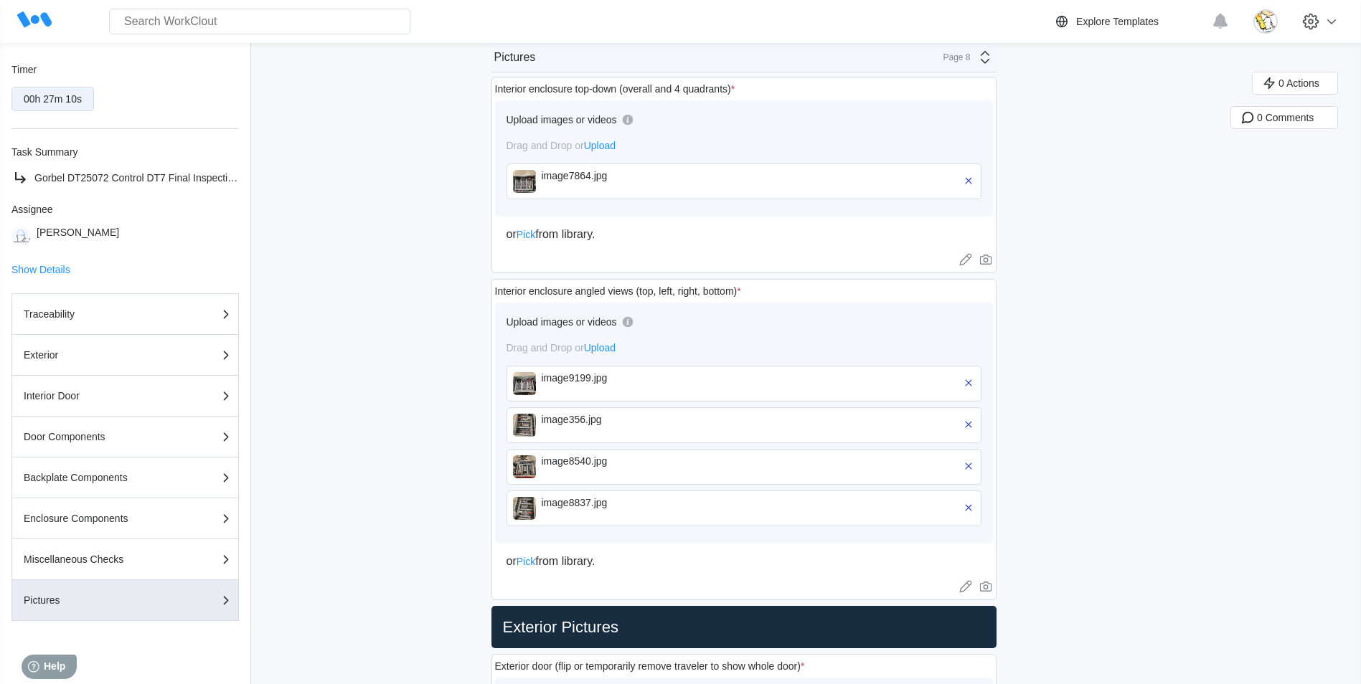
scroll to position [287, 0]
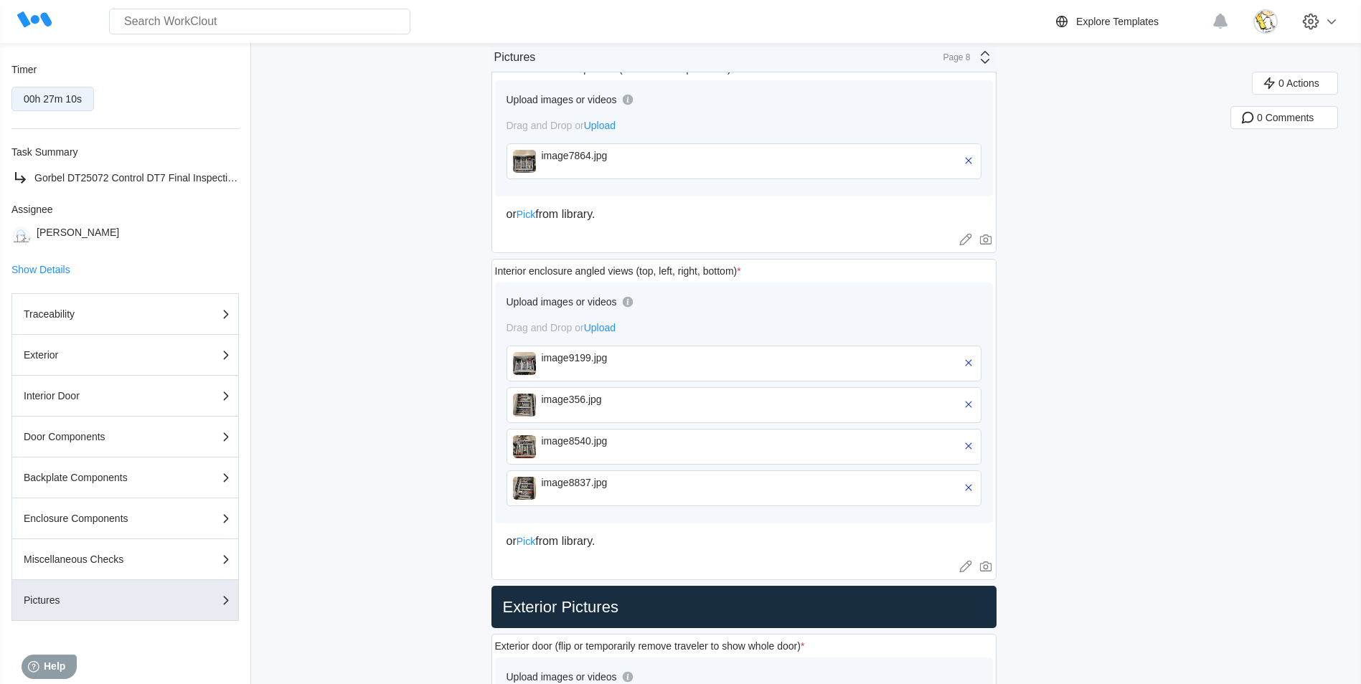
click at [654, 358] on div "image9199.jpg" at bounding box center [624, 357] width 165 height 11
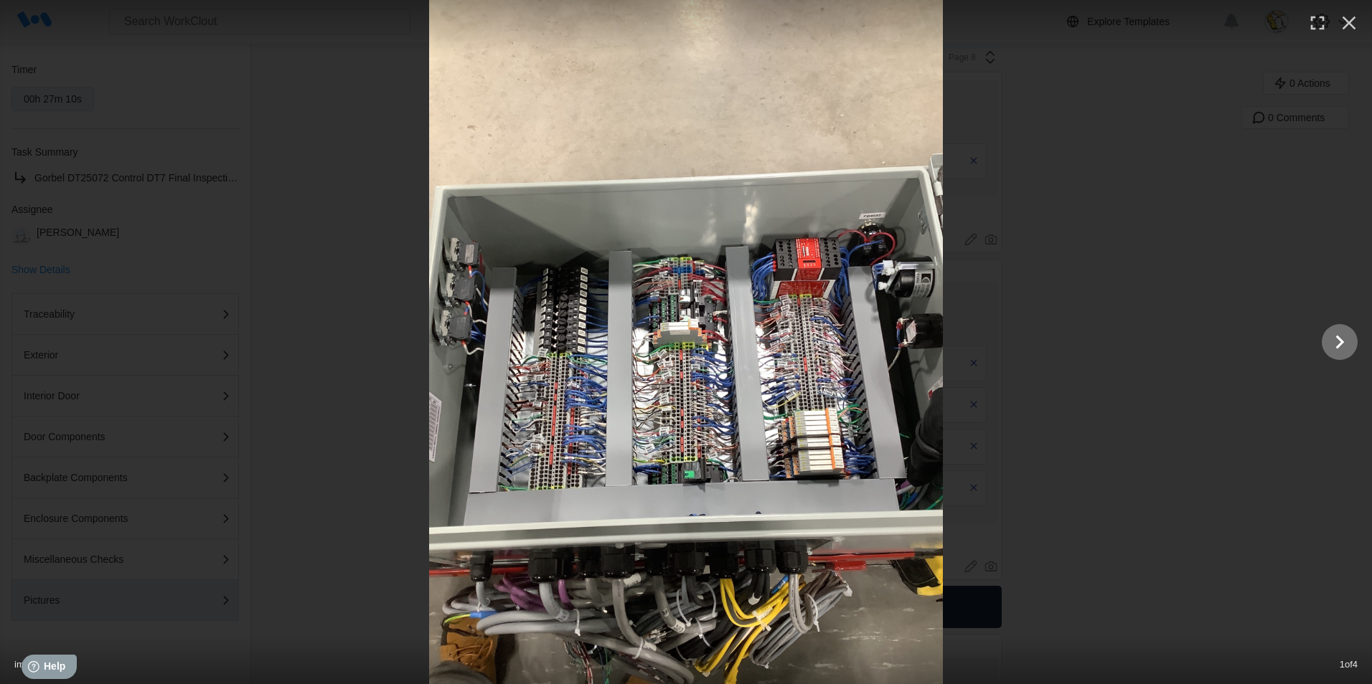
click at [1337, 336] on icon "Show slide 2 of 4" at bounding box center [1339, 342] width 27 height 34
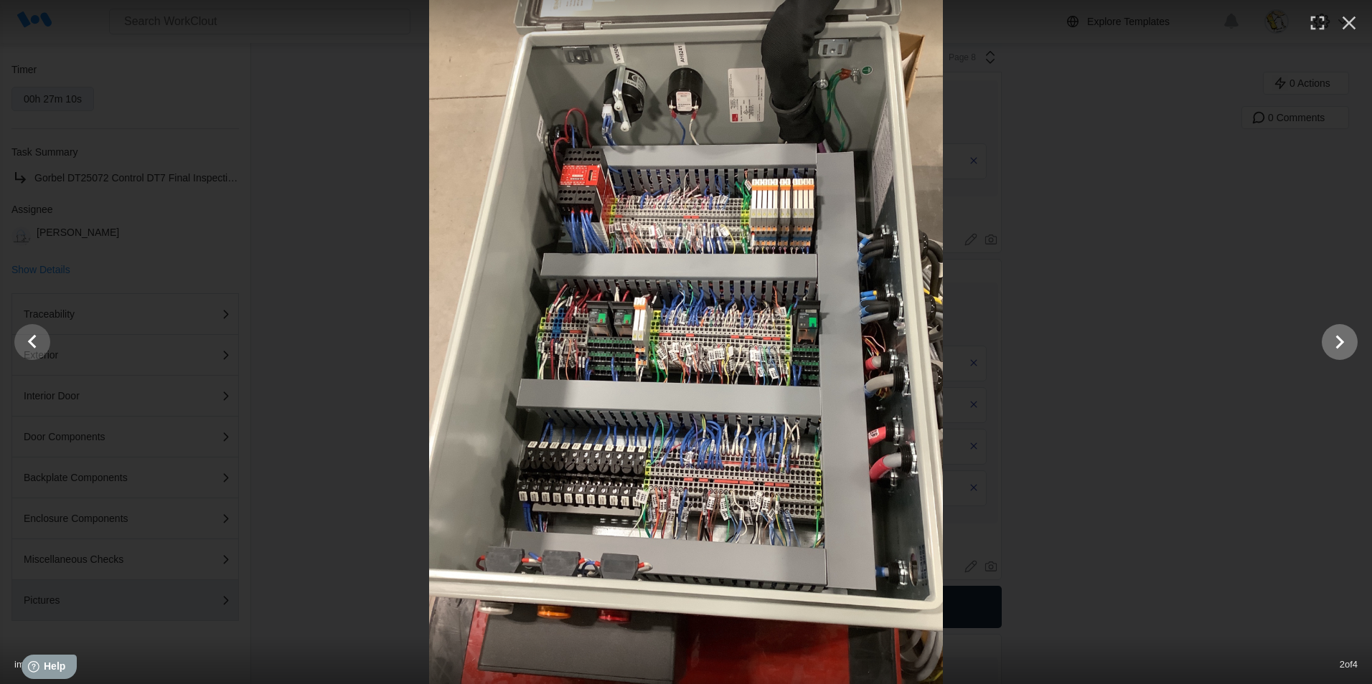
click at [1337, 337] on icon "Show slide 3 of 4" at bounding box center [1340, 342] width 9 height 14
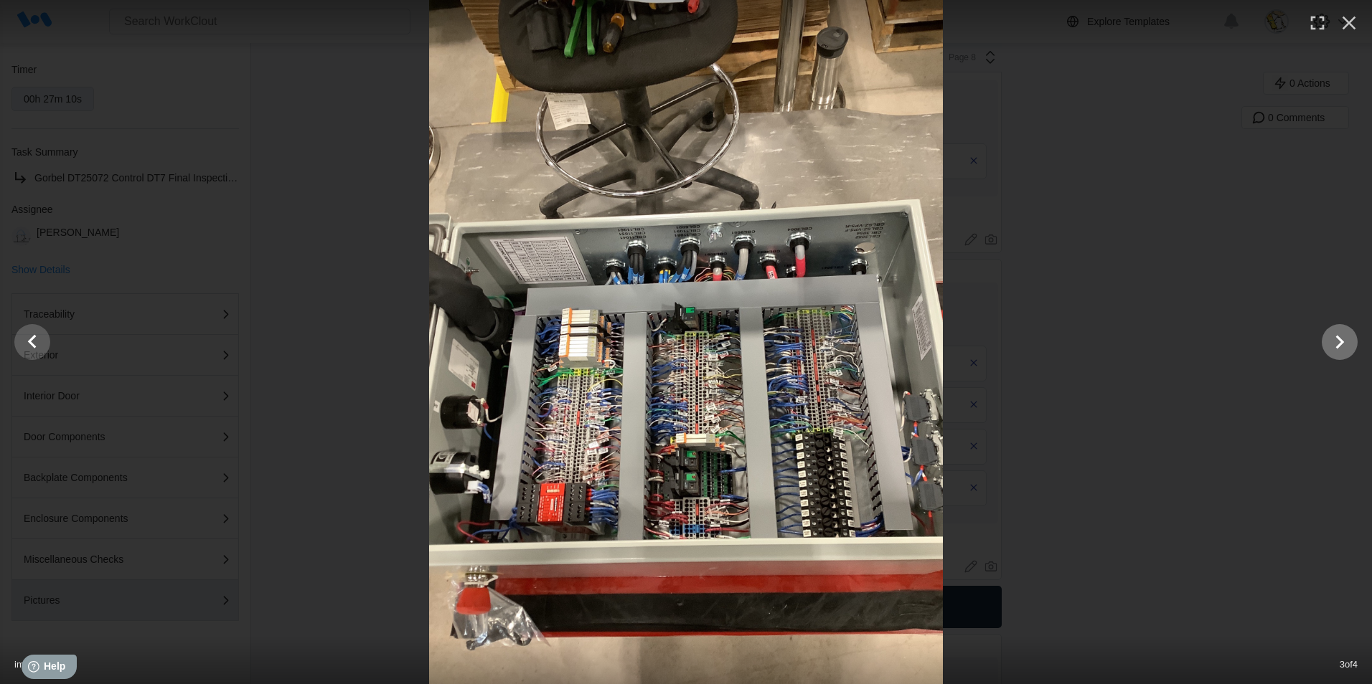
click at [1337, 337] on icon "Show slide 4 of 4" at bounding box center [1340, 342] width 9 height 14
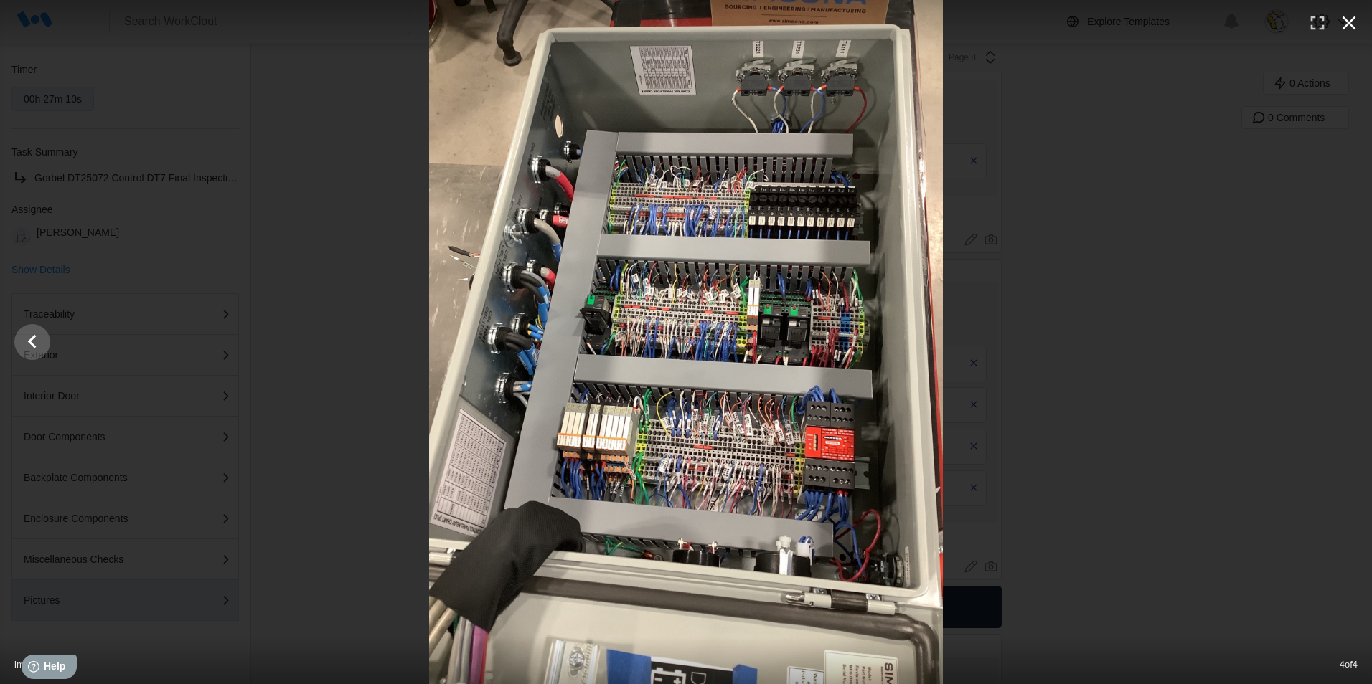
click at [1360, 23] on button "button" at bounding box center [1349, 23] width 32 height 32
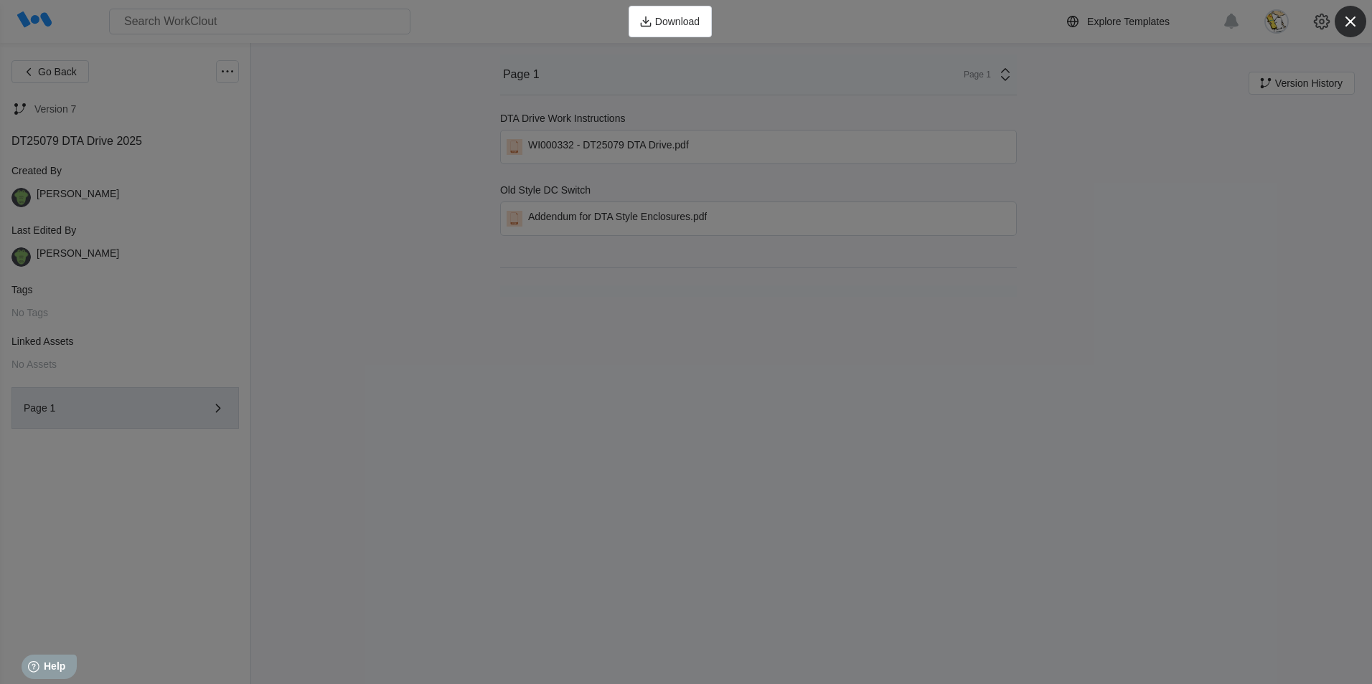
click at [1348, 19] on icon "button" at bounding box center [1350, 22] width 10 height 10
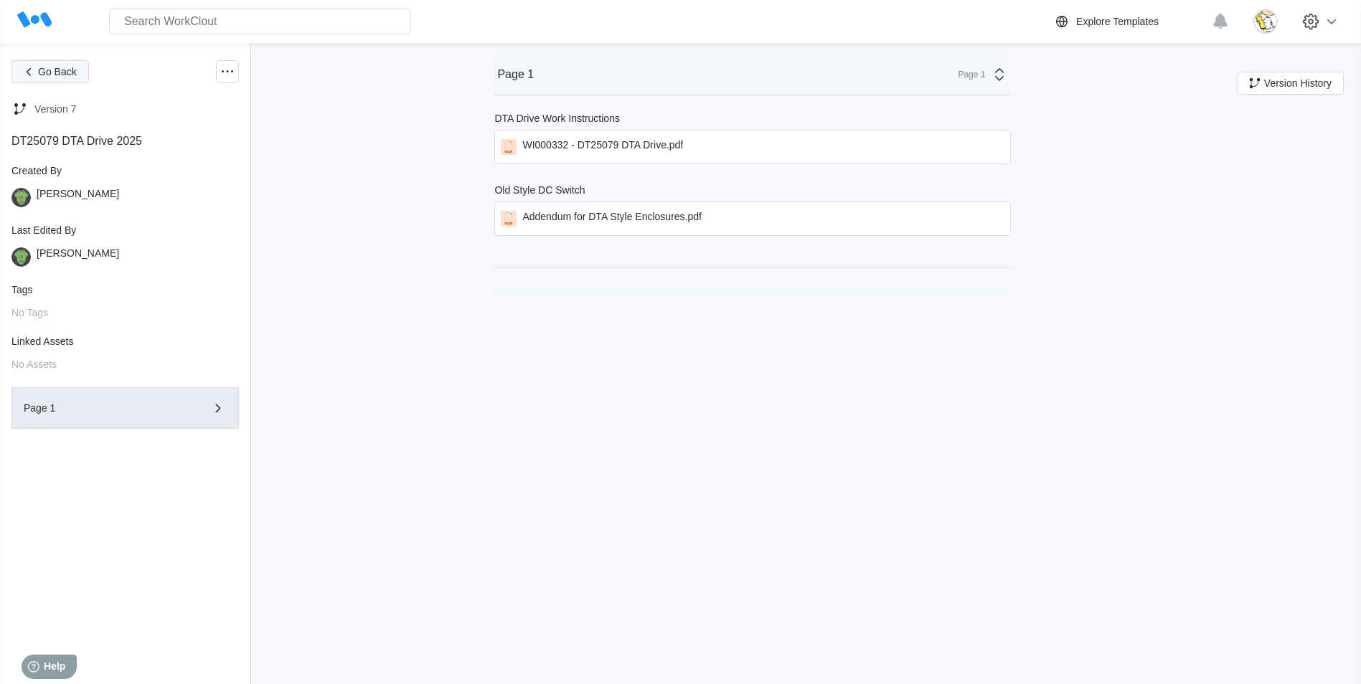
click at [67, 70] on span "Go Back" at bounding box center [57, 72] width 39 height 10
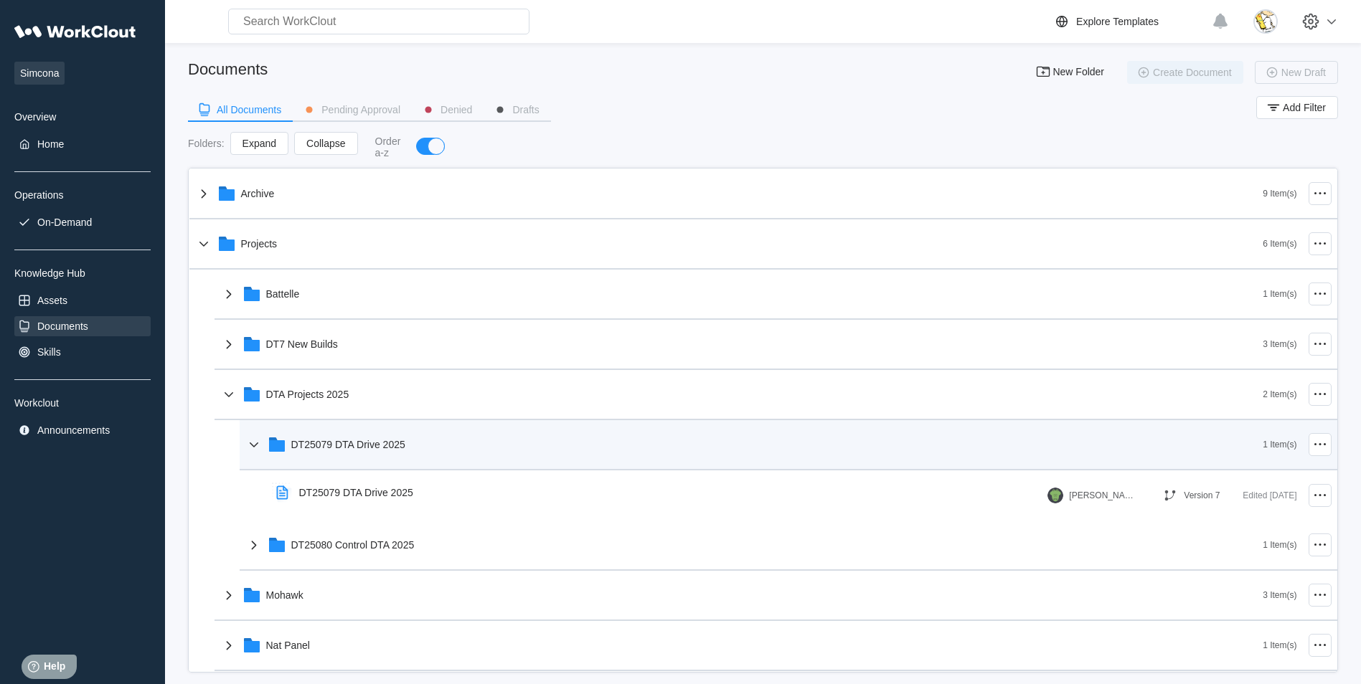
scroll to position [72, 0]
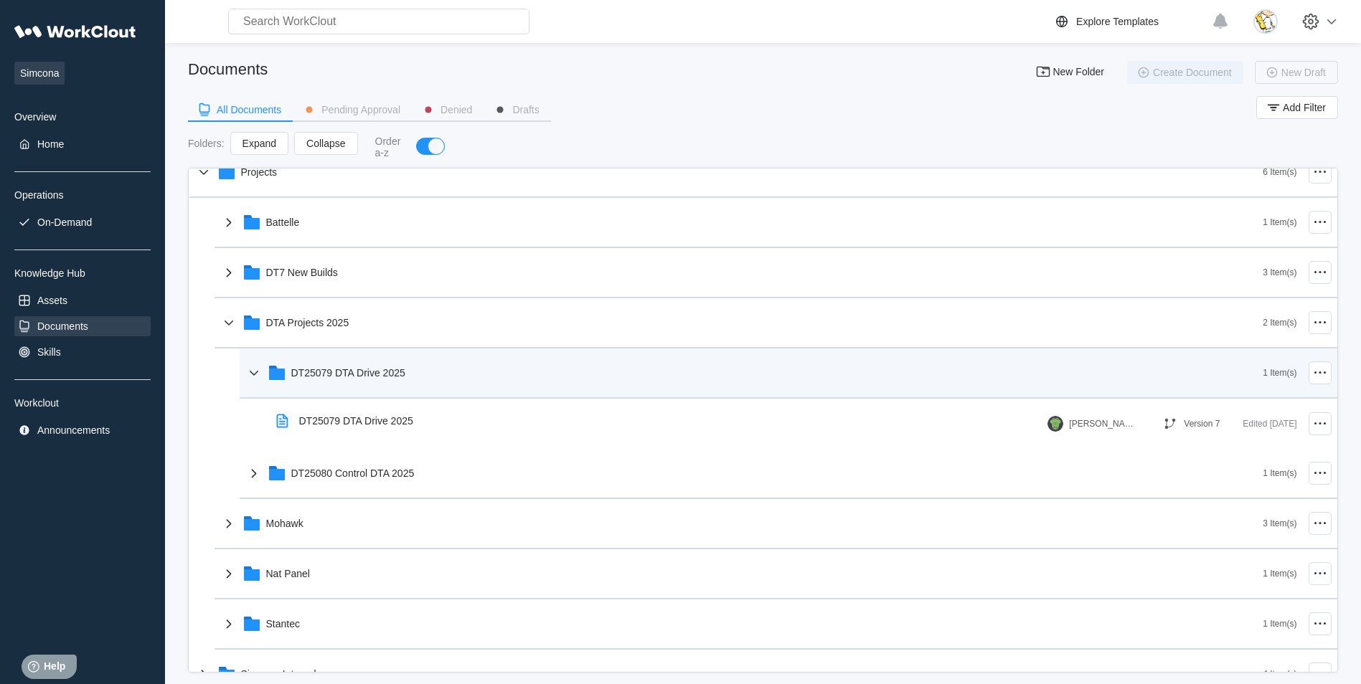
click at [378, 367] on div "DT25079 DTA Drive 2025" at bounding box center [348, 372] width 114 height 11
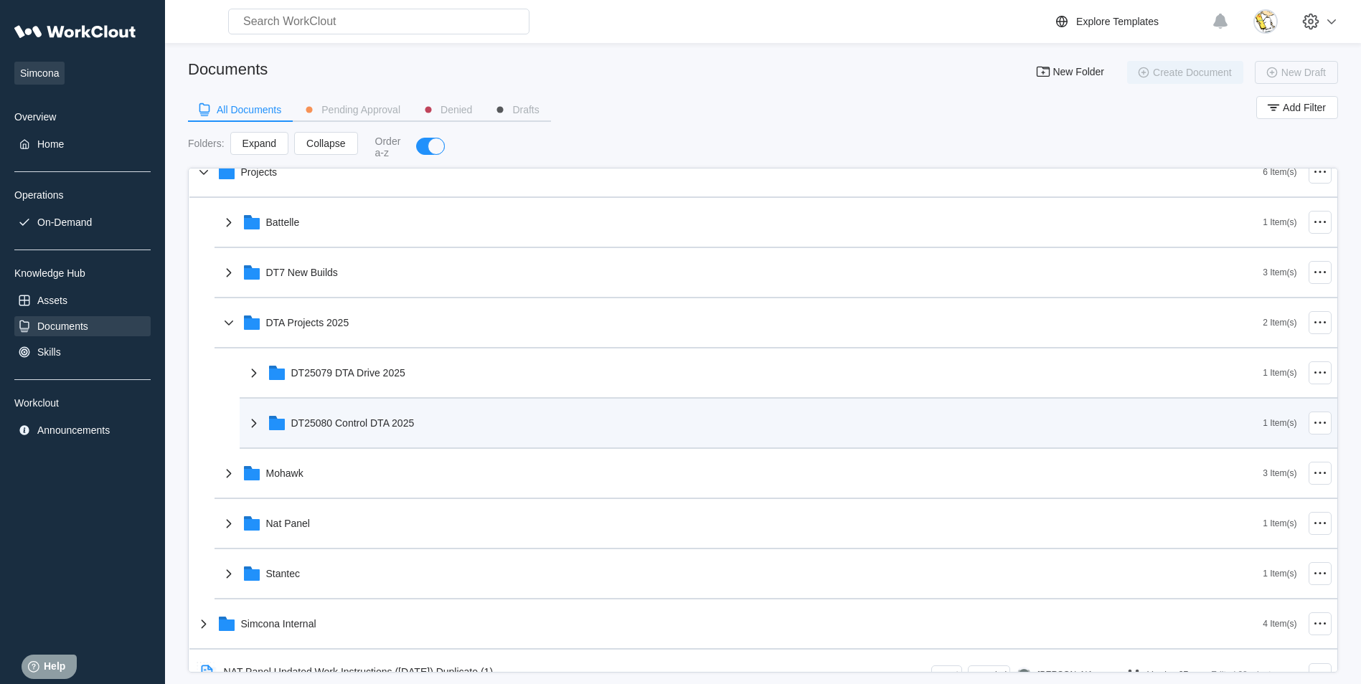
click at [392, 433] on div "DT25080 Control DTA 2025" at bounding box center [754, 423] width 1018 height 37
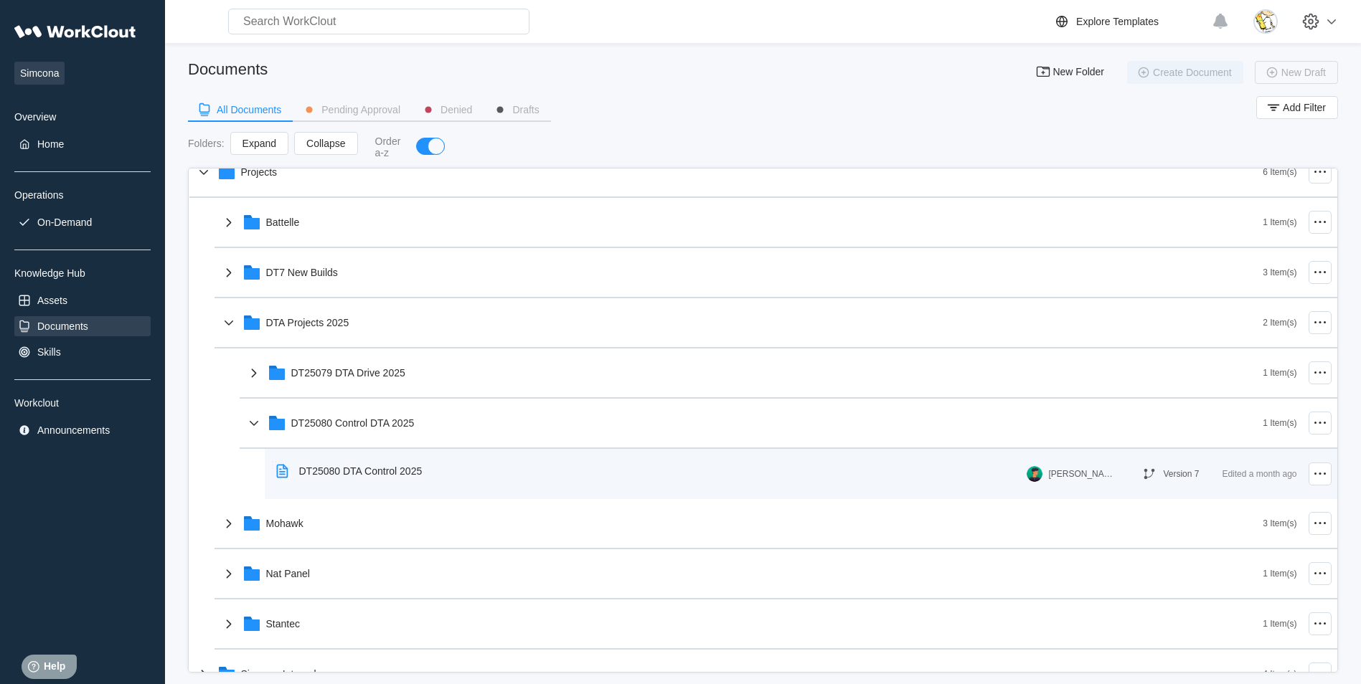
click at [373, 474] on div "DT25080 DTA Control 2025" at bounding box center [360, 471] width 123 height 11
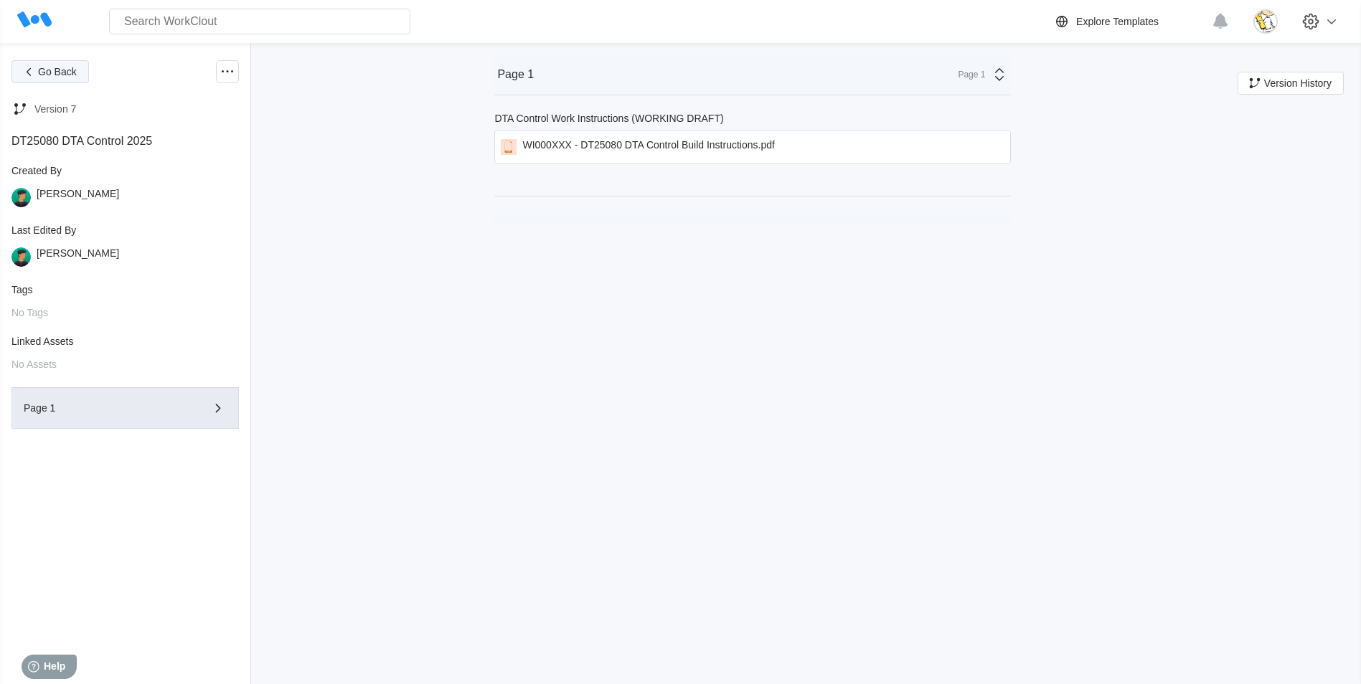
click at [60, 77] on span "Go Back" at bounding box center [57, 72] width 39 height 10
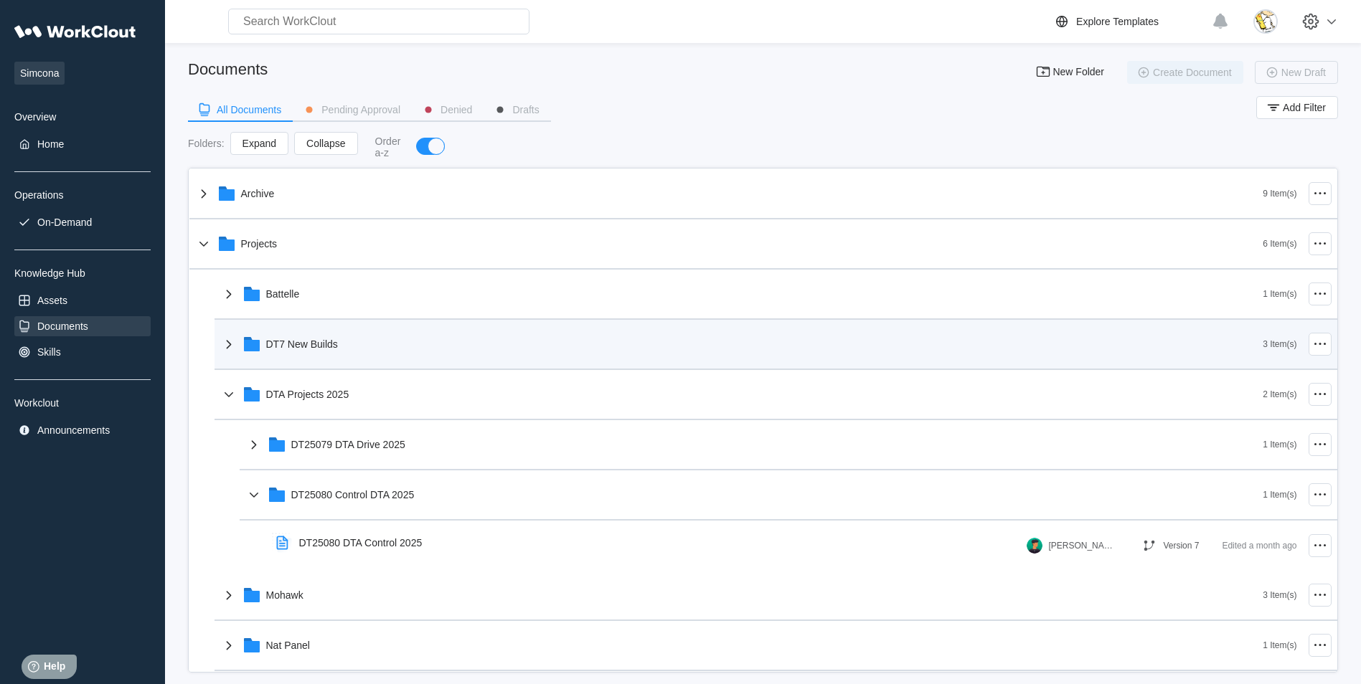
click at [305, 350] on div "DT7 New Builds" at bounding box center [741, 344] width 1043 height 37
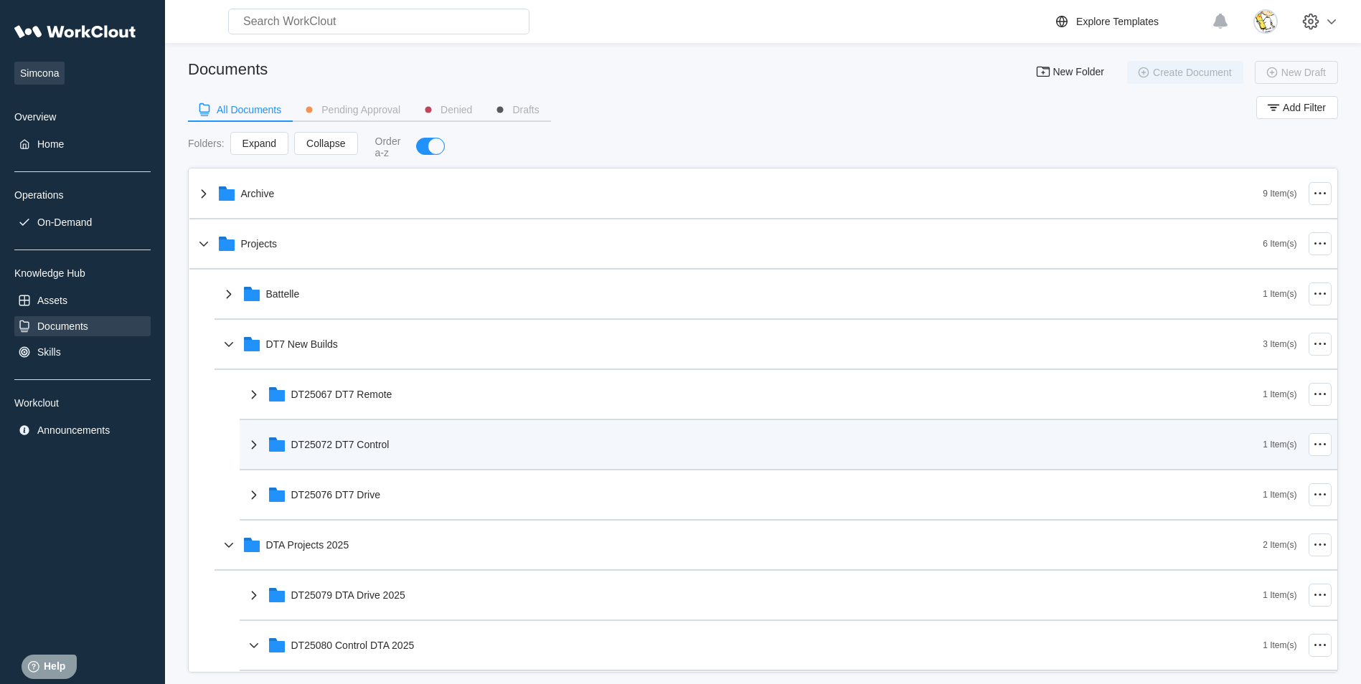
click at [367, 448] on div "DT25072 DT7 Control" at bounding box center [340, 444] width 98 height 11
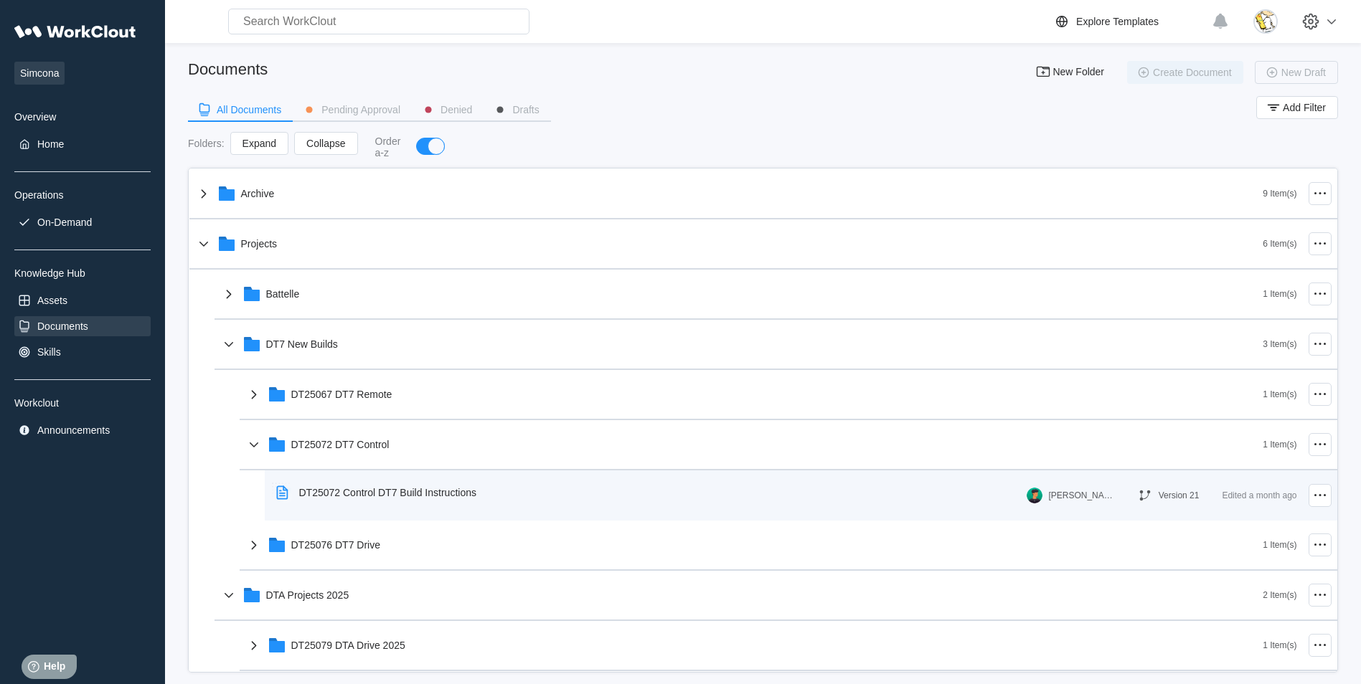
click at [396, 489] on div "DT25072 Control DT7 Build Instructions" at bounding box center [387, 492] width 177 height 11
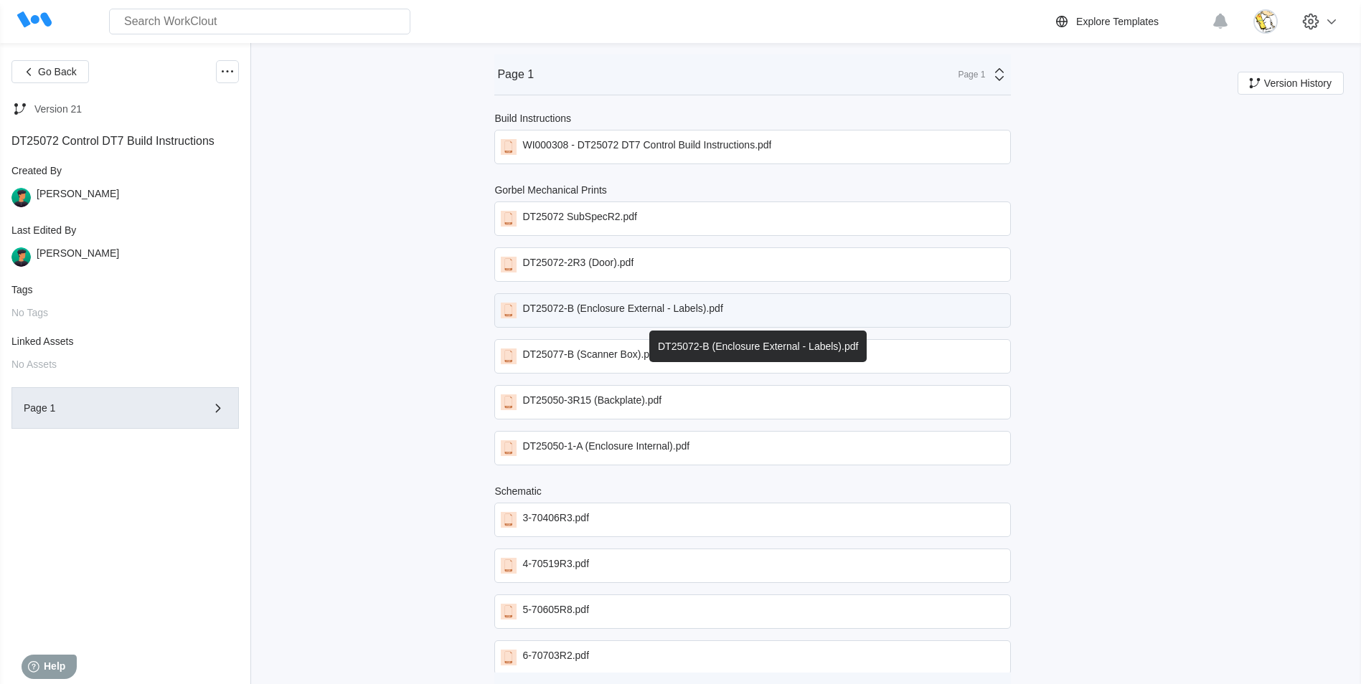
click at [628, 316] on div "DT25072-B (Enclosure External - Labels).pdf" at bounding box center [622, 311] width 200 height 16
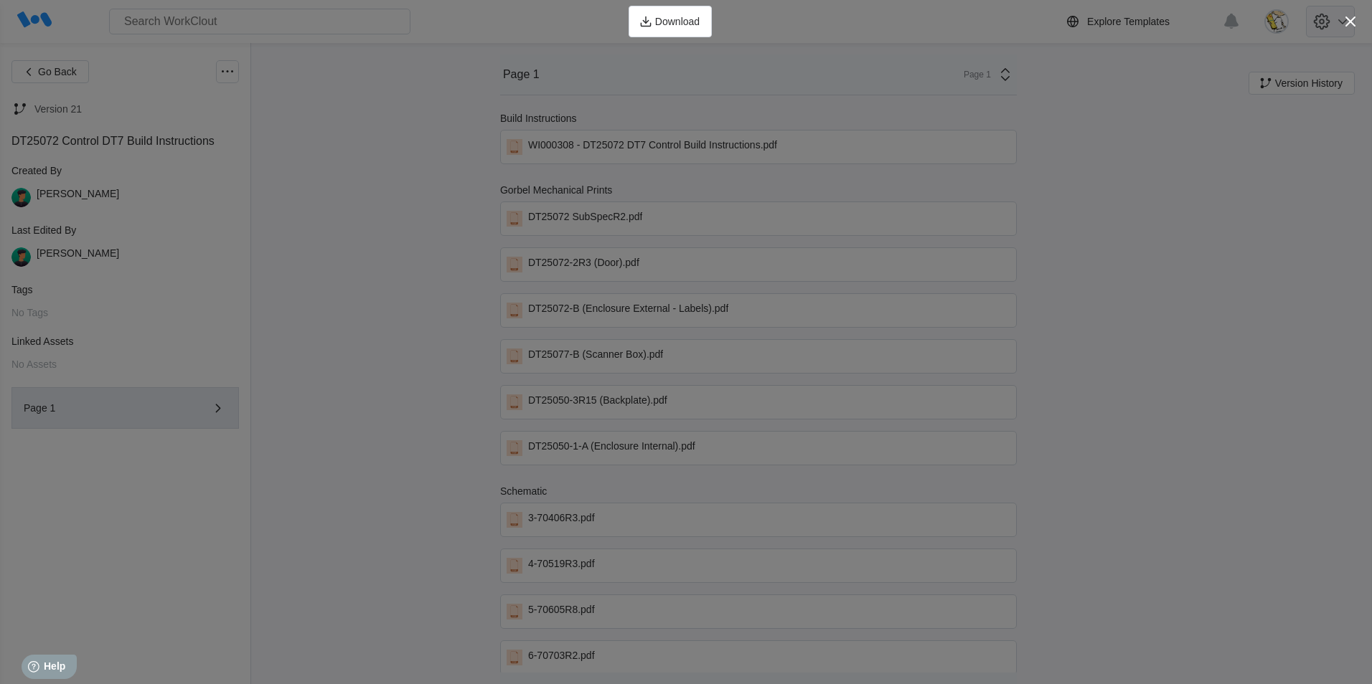
click at [1353, 20] on icon "button" at bounding box center [1350, 21] width 20 height 20
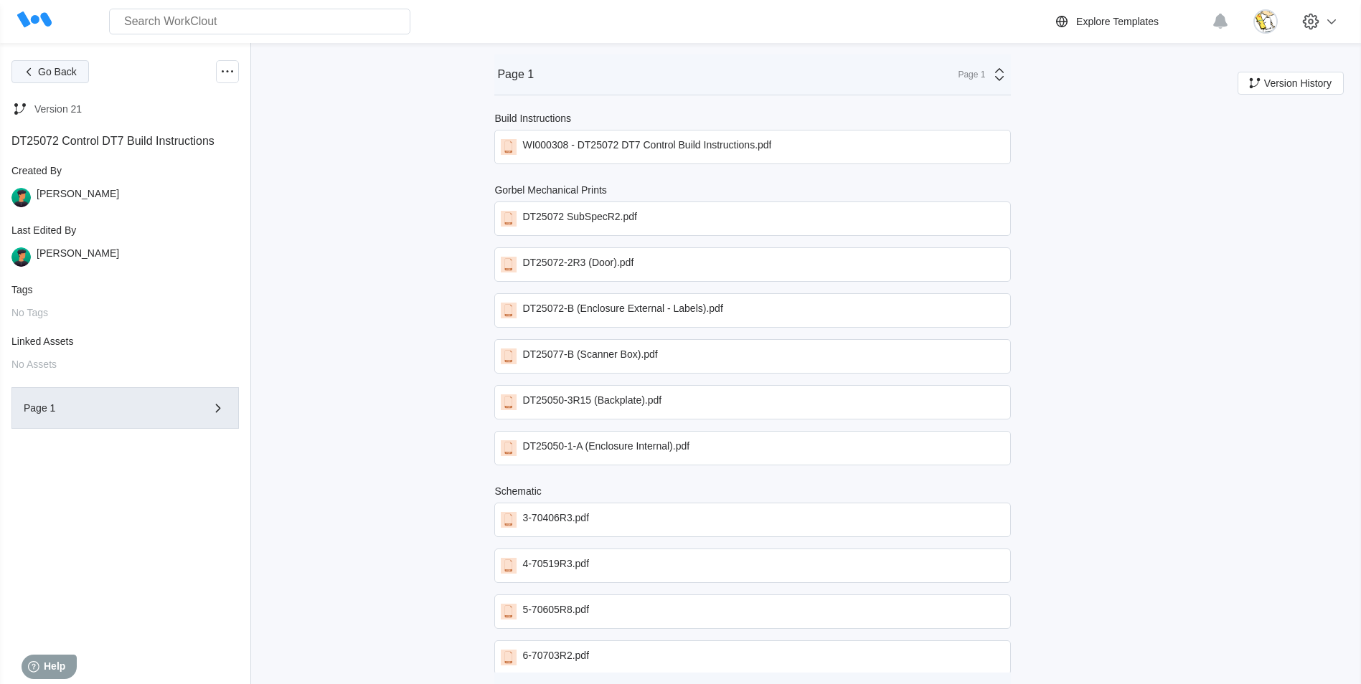
click at [57, 69] on span "Go Back" at bounding box center [57, 72] width 39 height 10
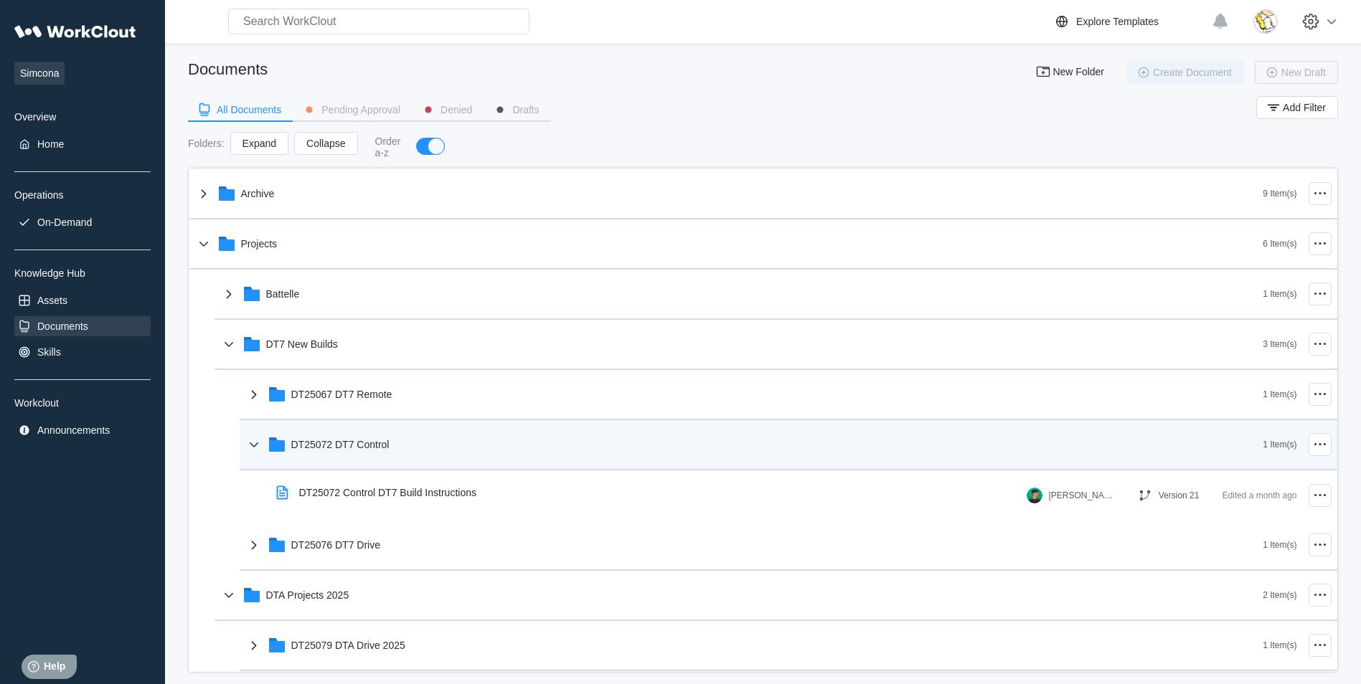
scroll to position [72, 0]
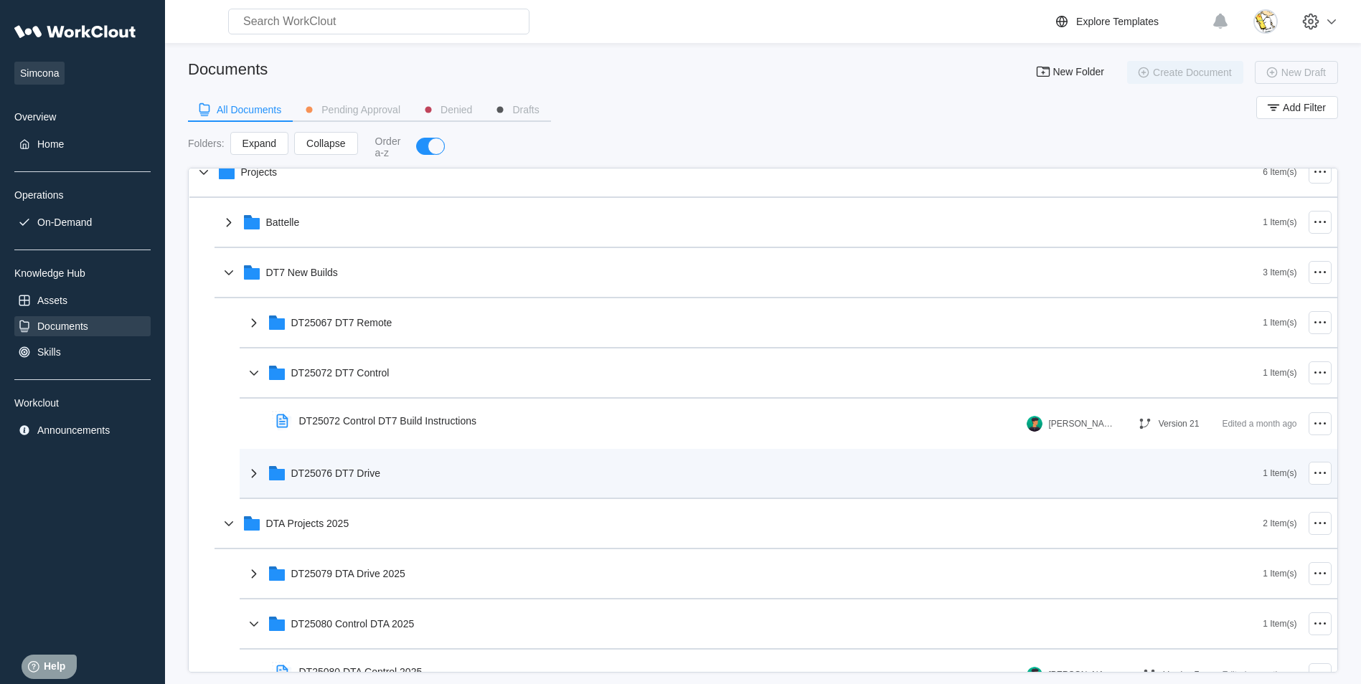
click at [399, 478] on div "DT25076 DT7 Drive" at bounding box center [754, 473] width 1018 height 37
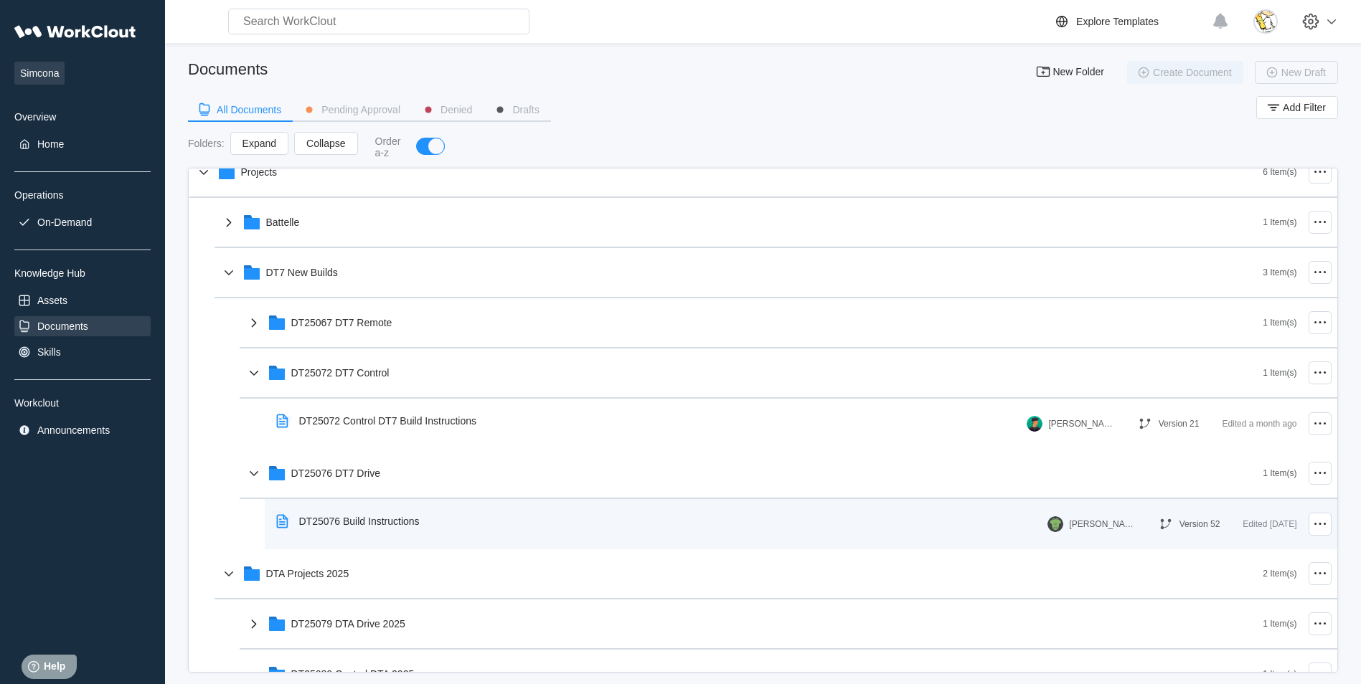
click at [412, 517] on div "DT25076 Build Instructions" at bounding box center [359, 521] width 121 height 11
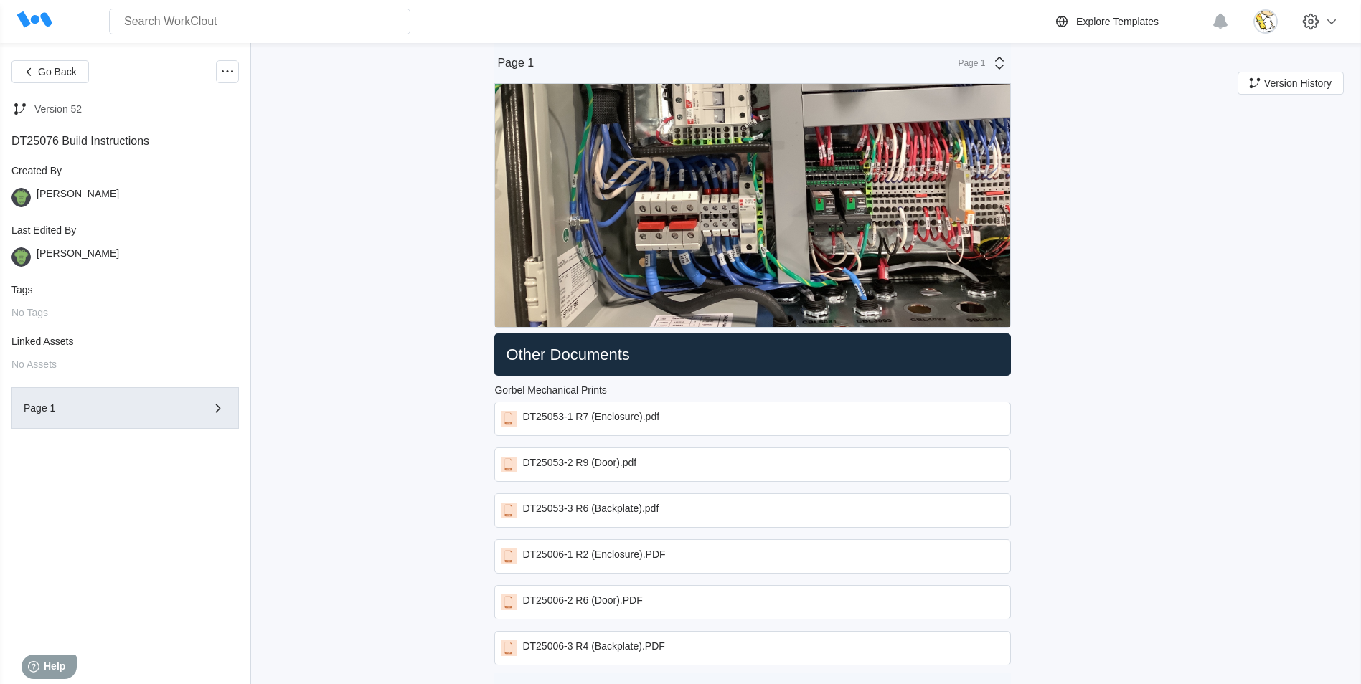
scroll to position [3874, 0]
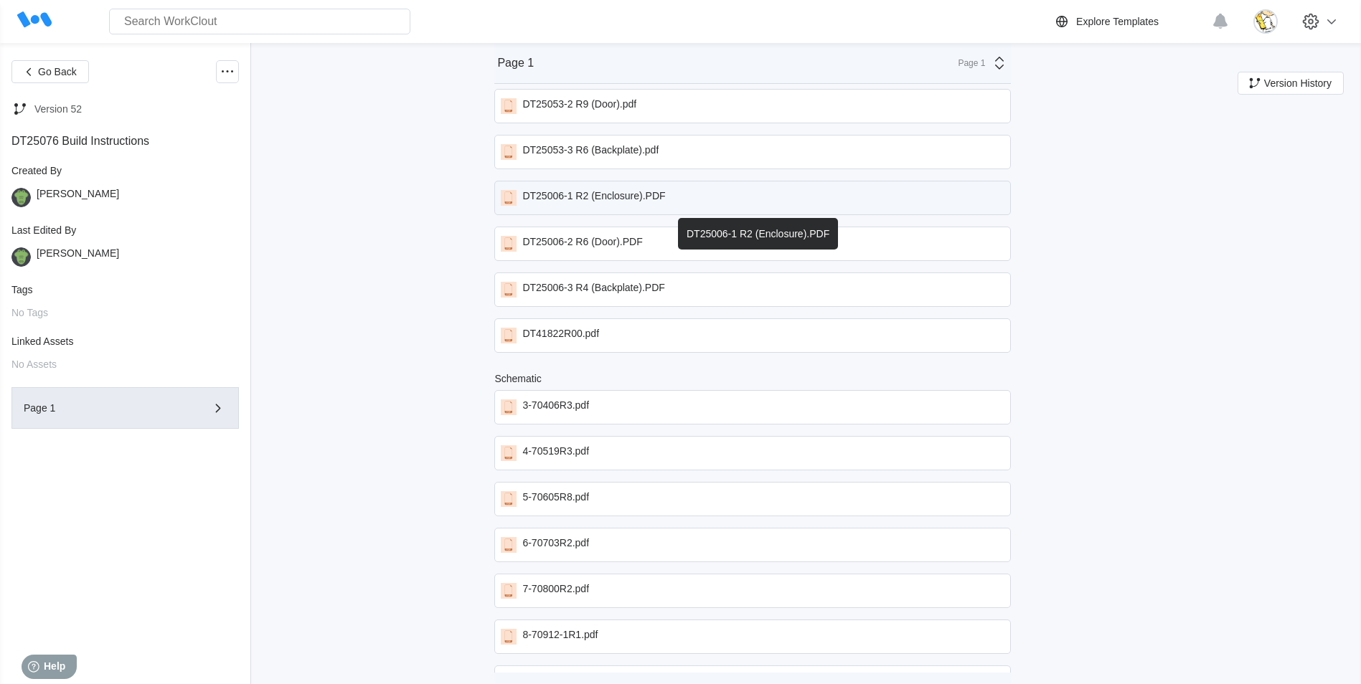
click at [662, 192] on div "DT25006-1 R2 (Enclosure).PDF" at bounding box center [593, 198] width 143 height 16
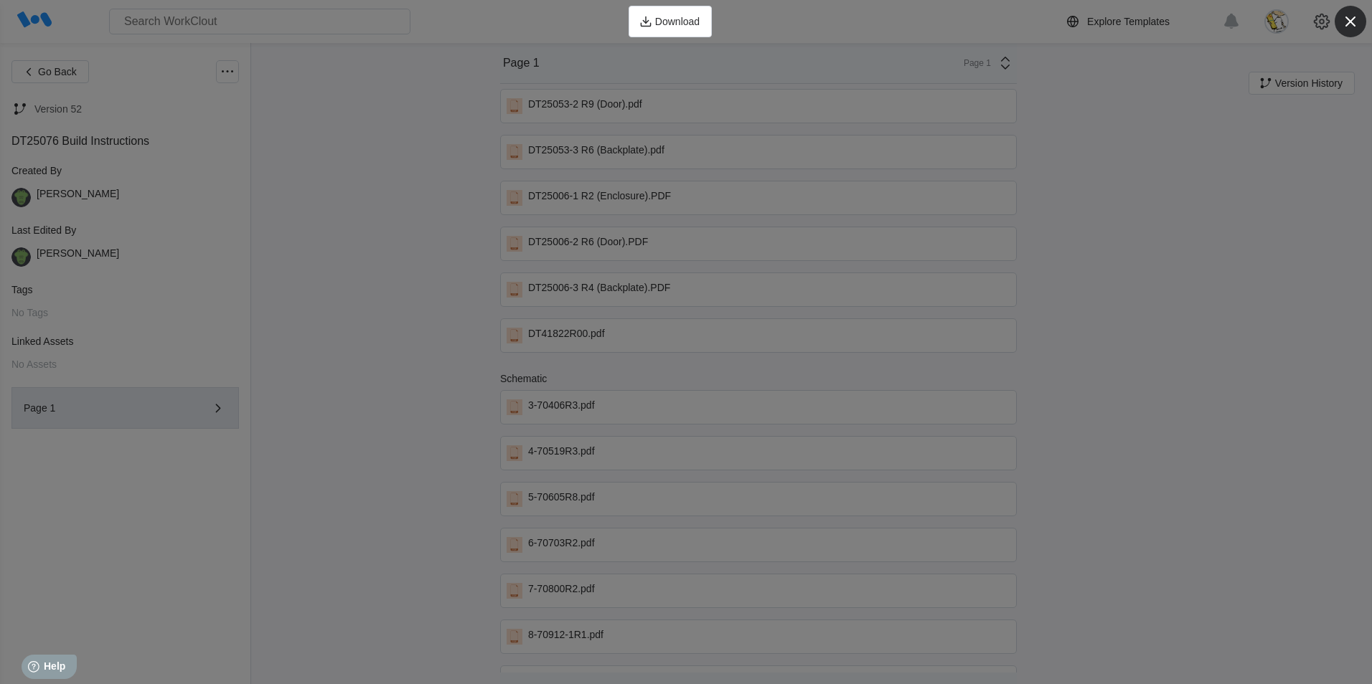
click at [1354, 28] on icon "button" at bounding box center [1350, 21] width 20 height 20
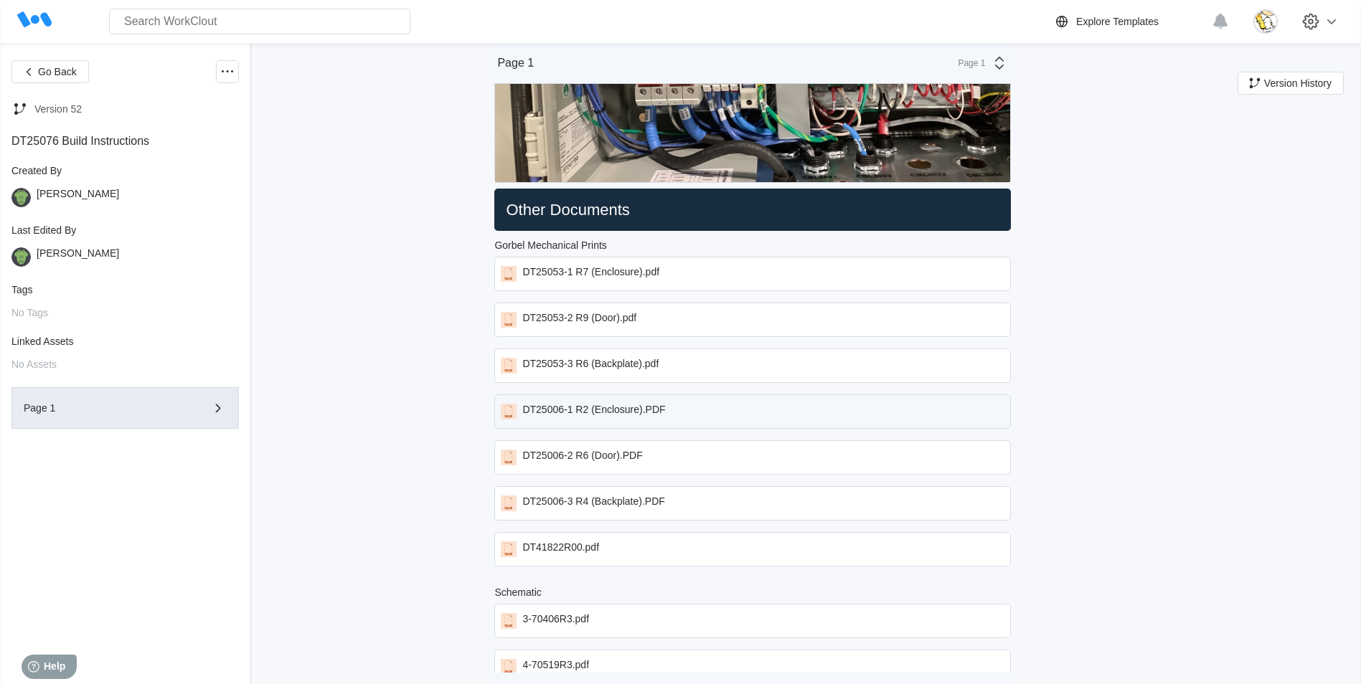
scroll to position [3659, 0]
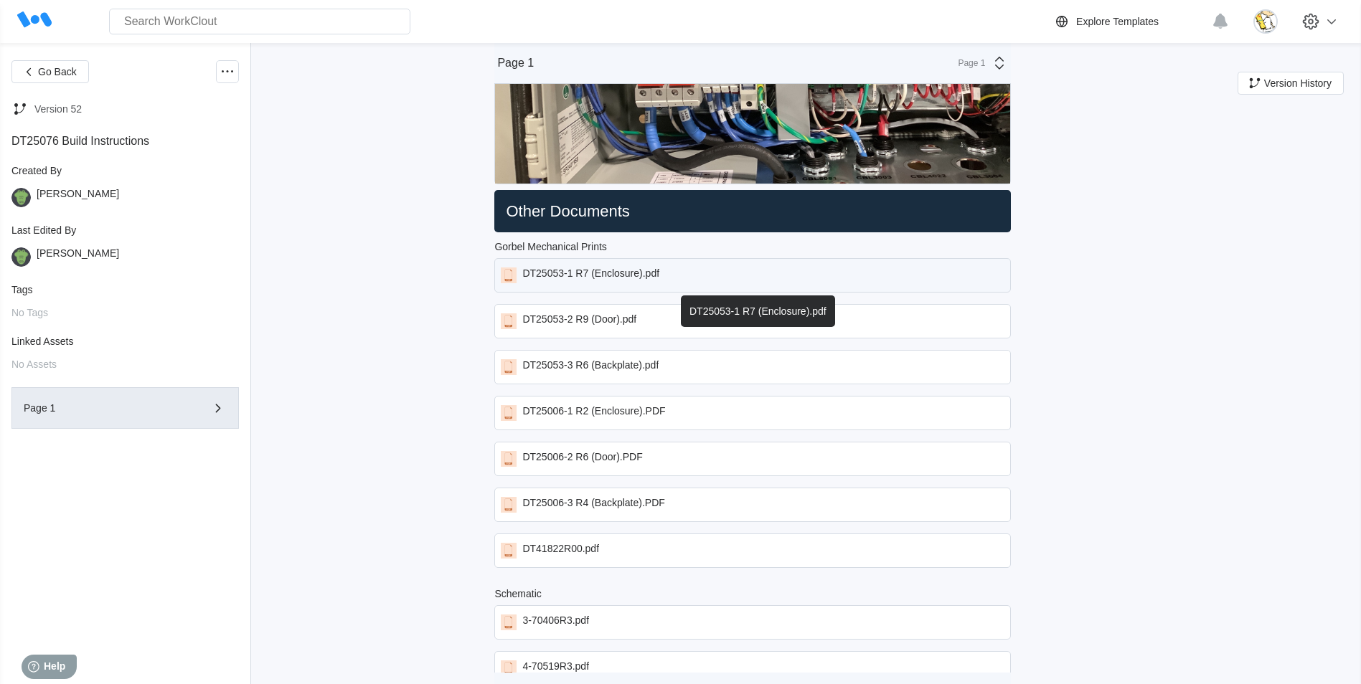
click at [701, 269] on div "DT25053-1 R7 (Enclosure).pdf" at bounding box center [752, 275] width 517 height 34
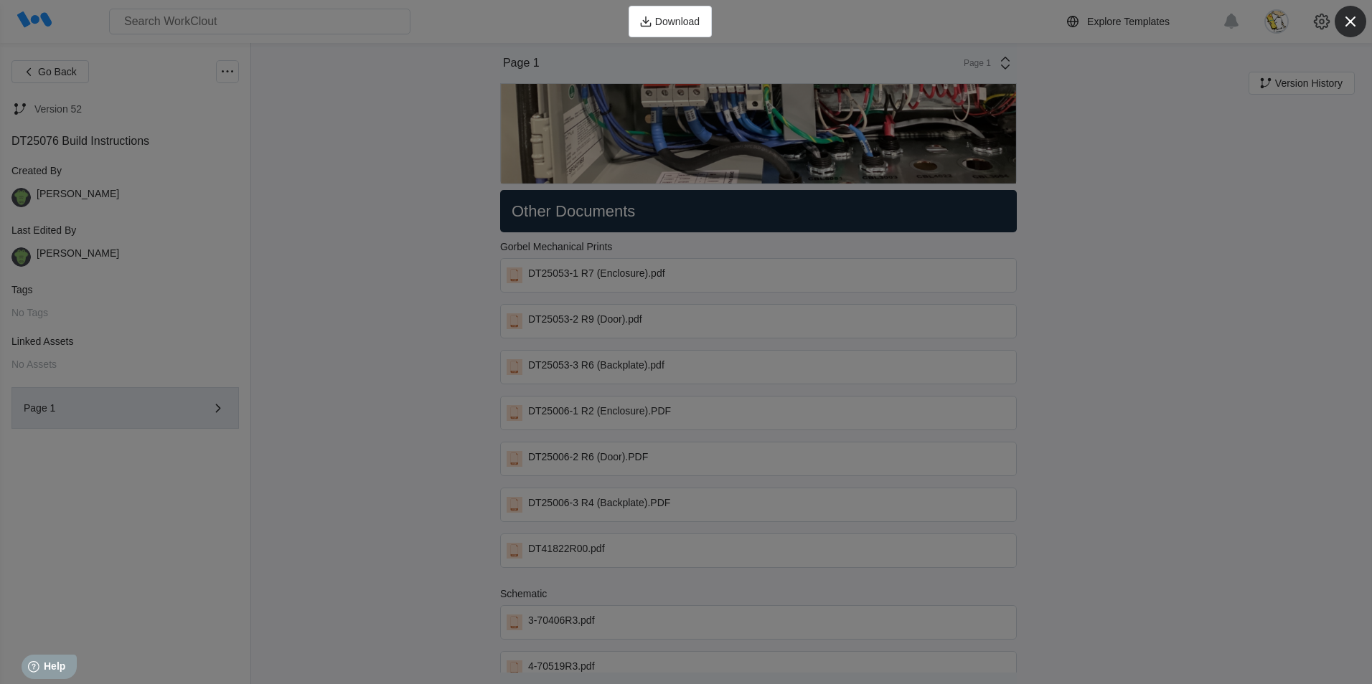
click at [1350, 22] on icon "button" at bounding box center [1350, 22] width 10 height 10
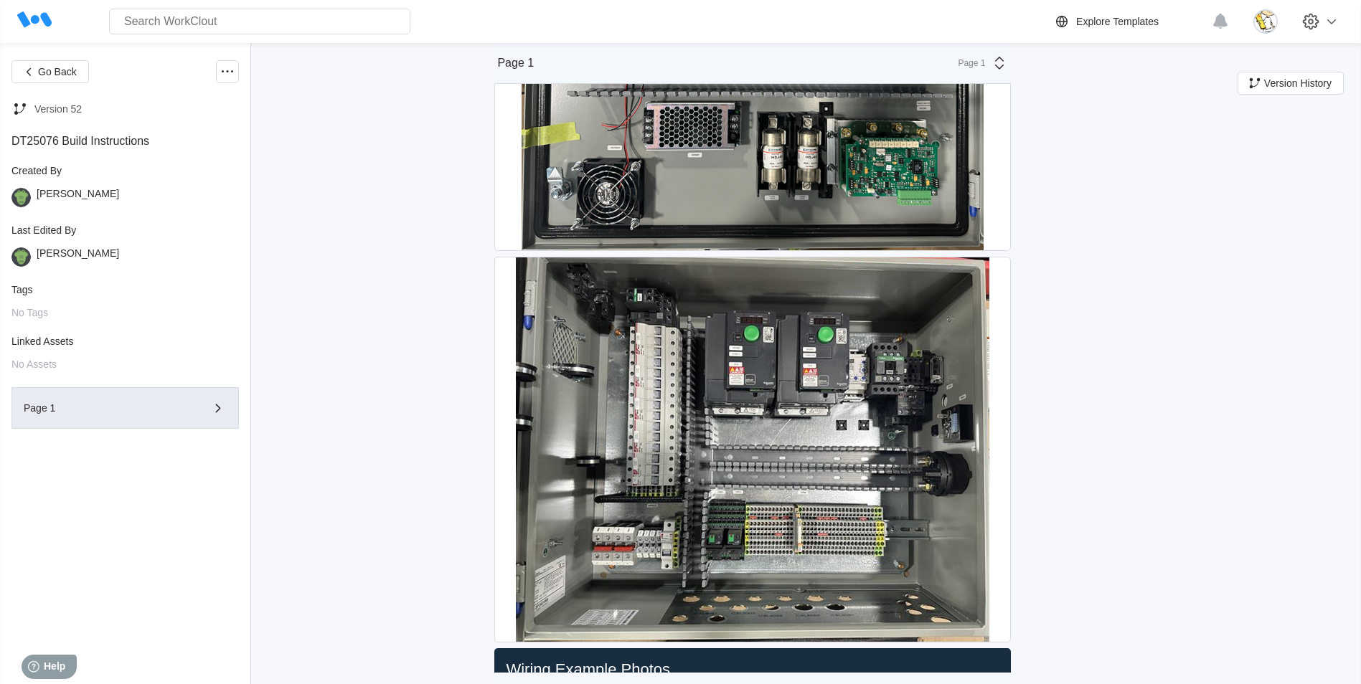
scroll to position [0, 0]
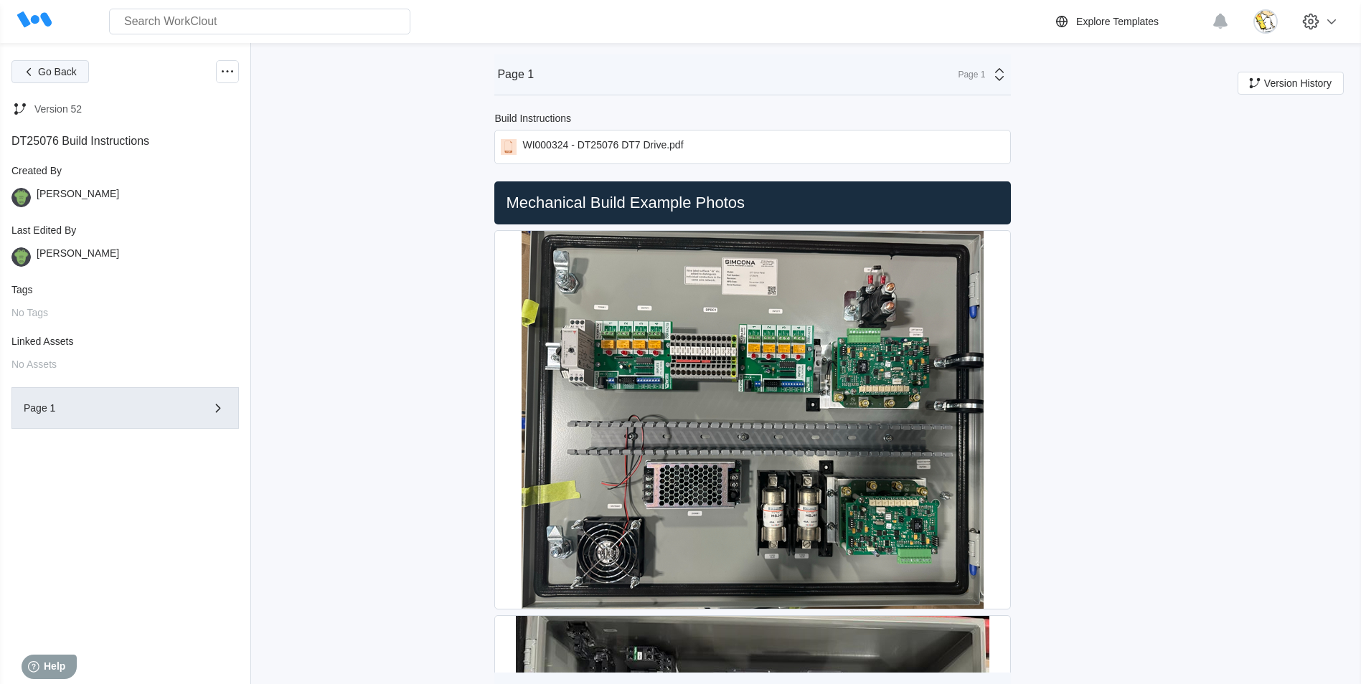
click at [52, 80] on button "Go Back" at bounding box center [49, 71] width 77 height 23
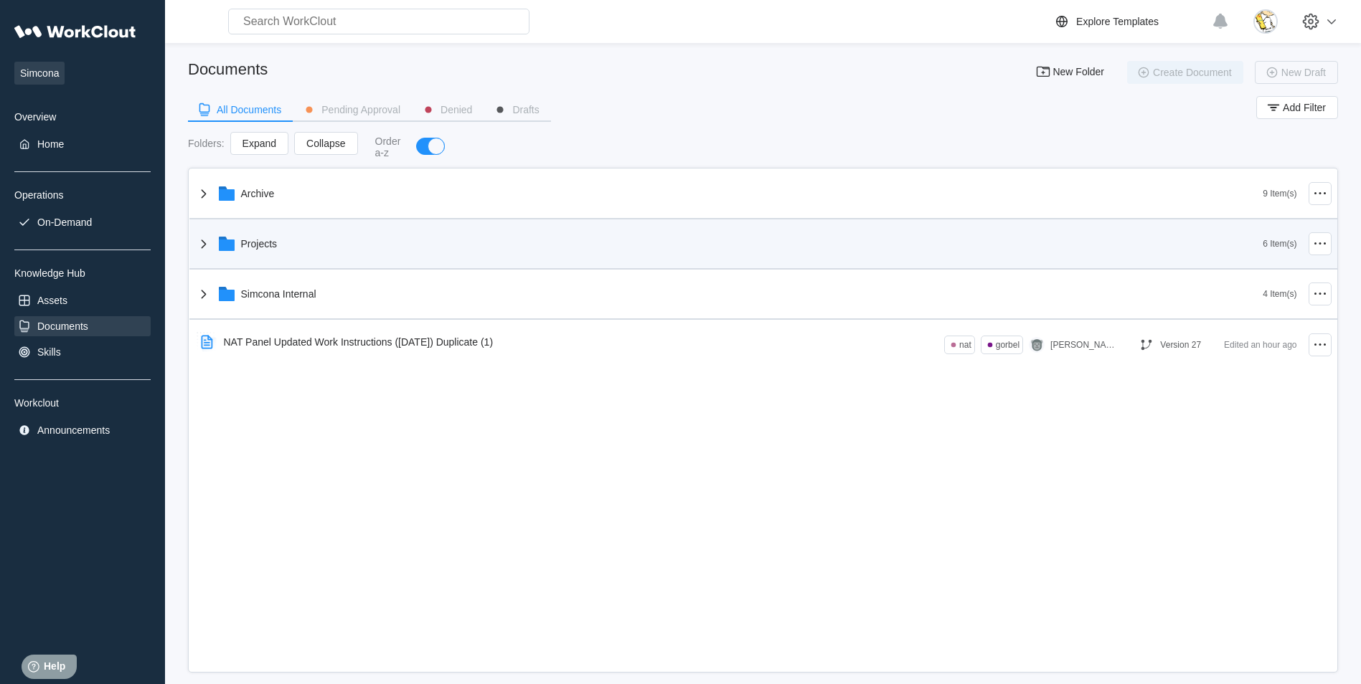
click at [311, 247] on div "Projects" at bounding box center [729, 243] width 1068 height 37
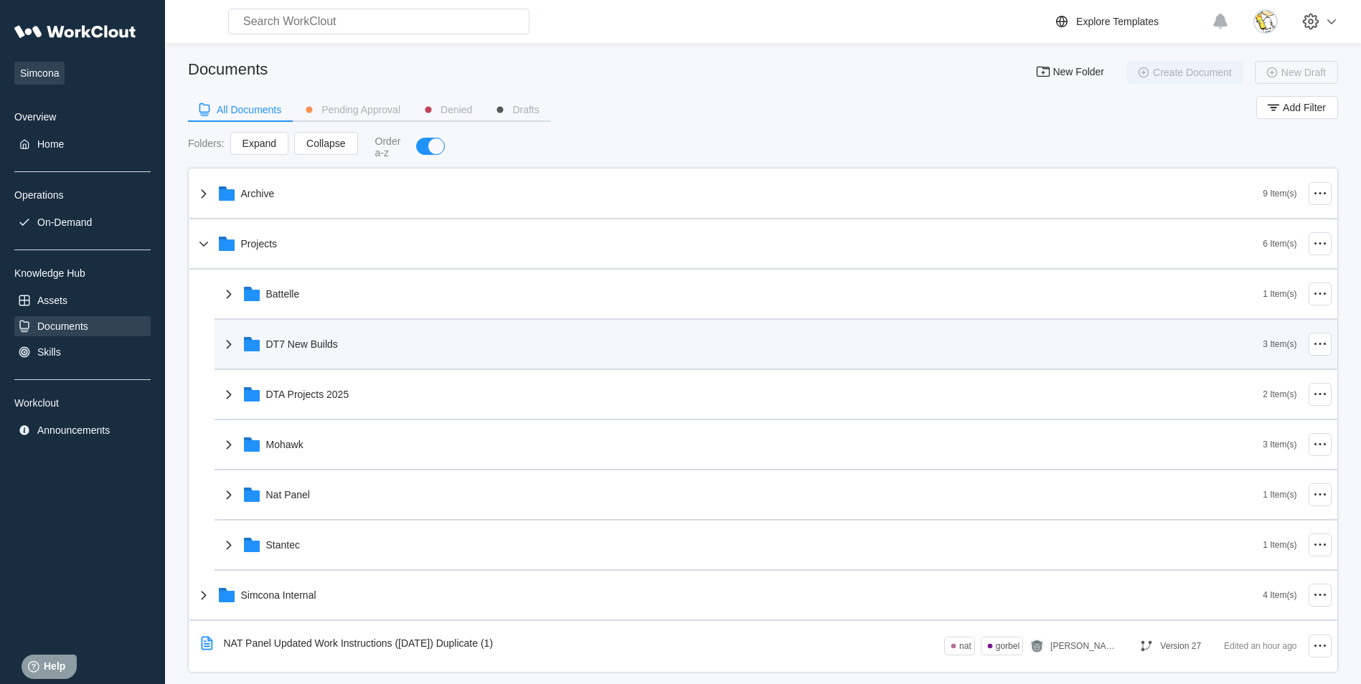
click at [344, 342] on div "DT7 New Builds" at bounding box center [741, 344] width 1043 height 37
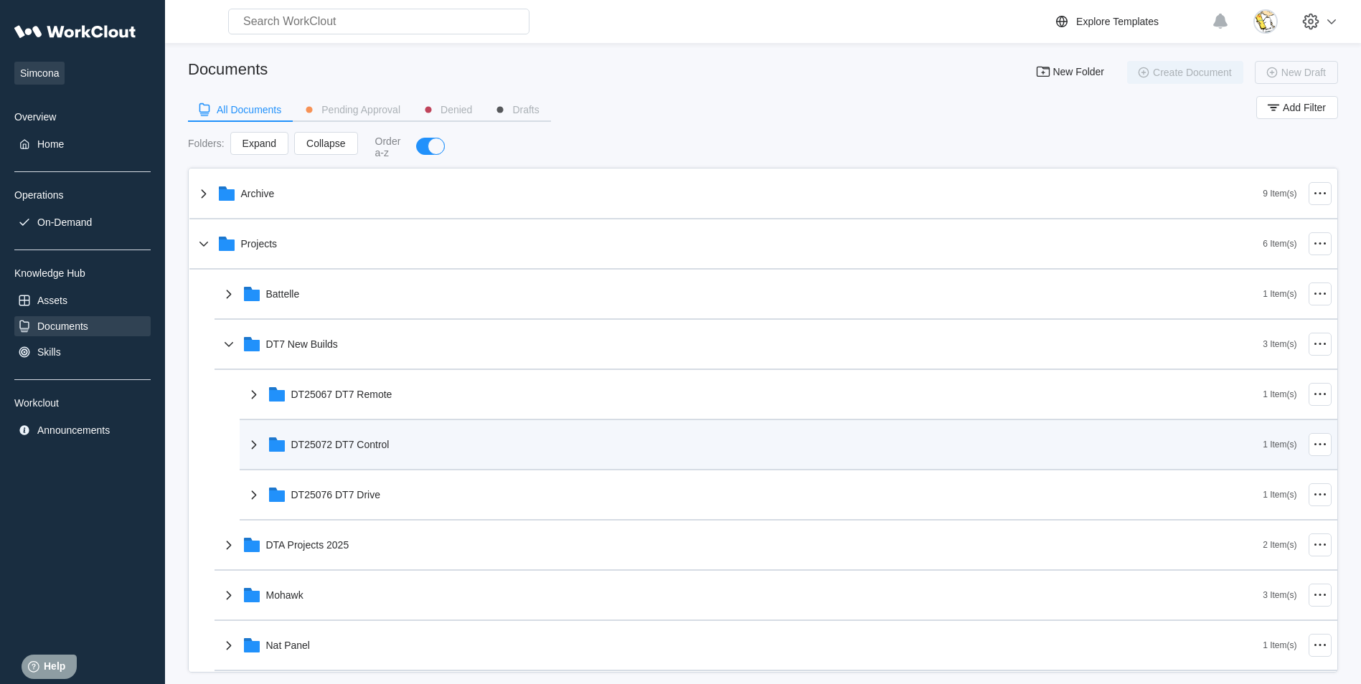
drag, startPoint x: 355, startPoint y: 443, endPoint x: 387, endPoint y: 456, distance: 34.8
click at [354, 444] on div "DT25072 DT7 Control" at bounding box center [340, 444] width 98 height 11
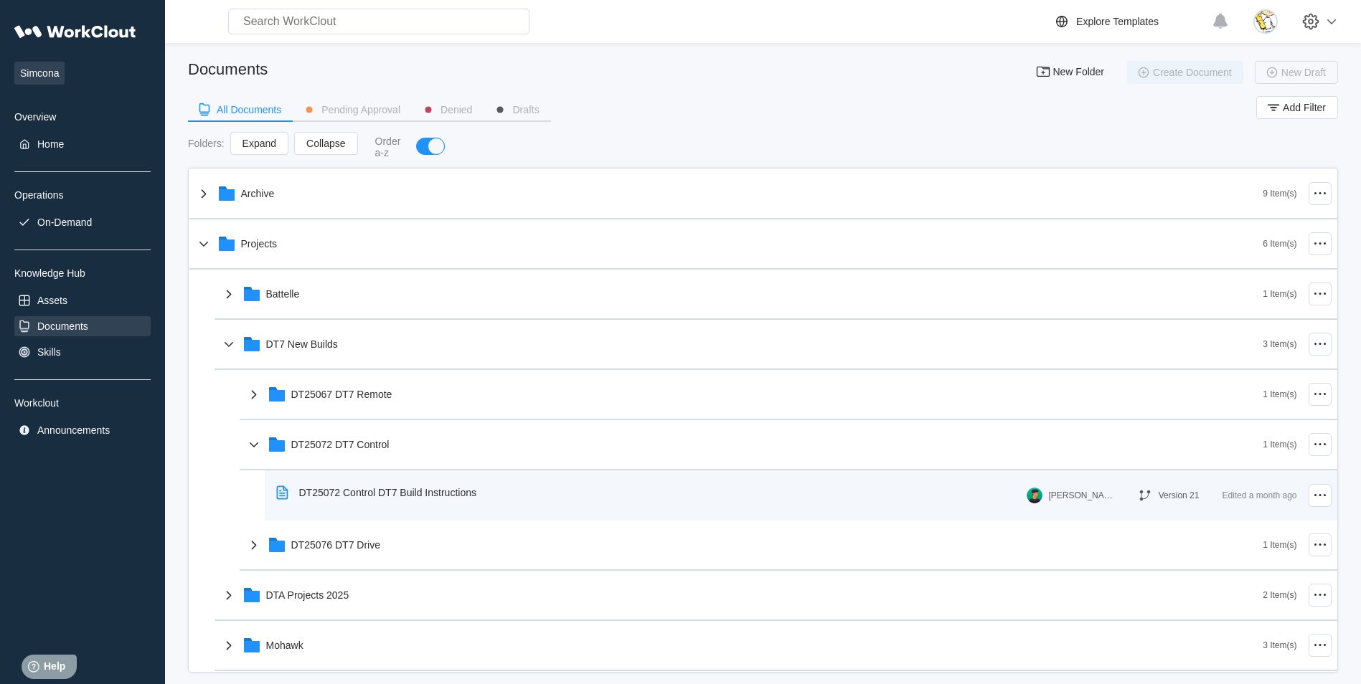
click at [382, 503] on div "DT25072 Control DT7 Build Instructions" at bounding box center [378, 492] width 217 height 33
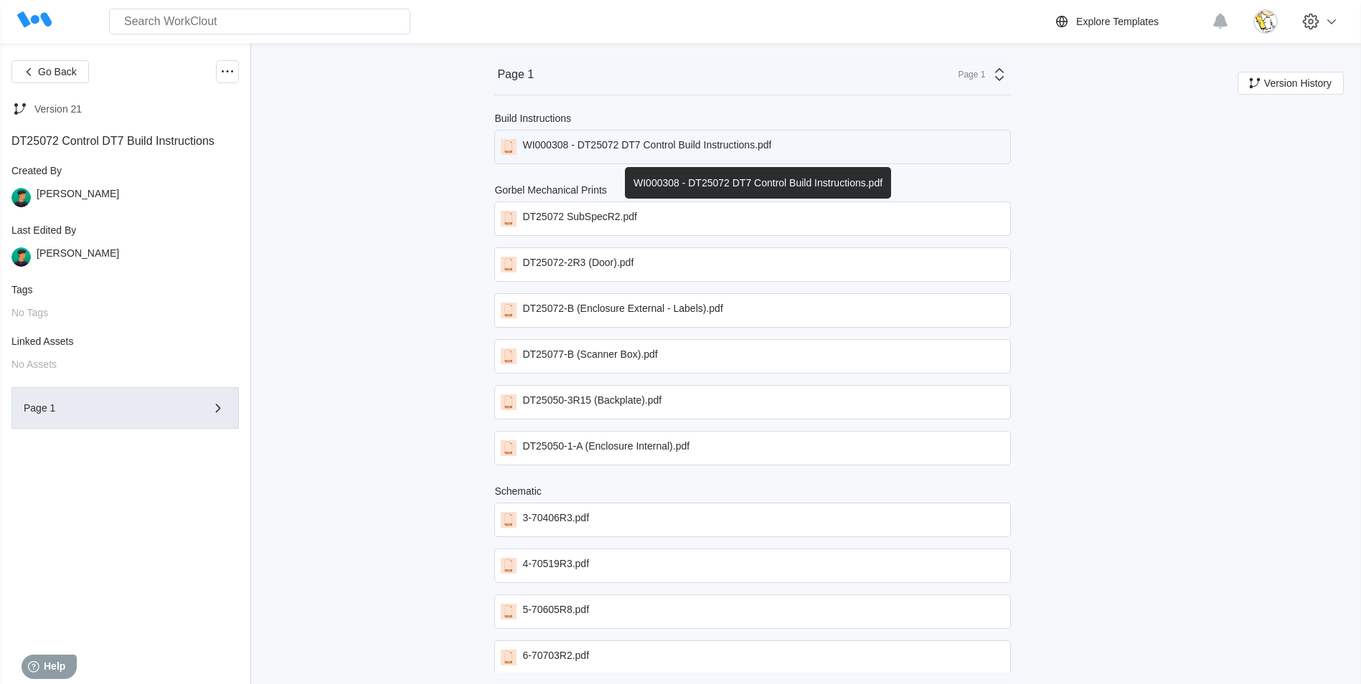
click at [682, 143] on div "WI000308 - DT25072 DT7 Control Build Instructions.pdf" at bounding box center [646, 147] width 249 height 16
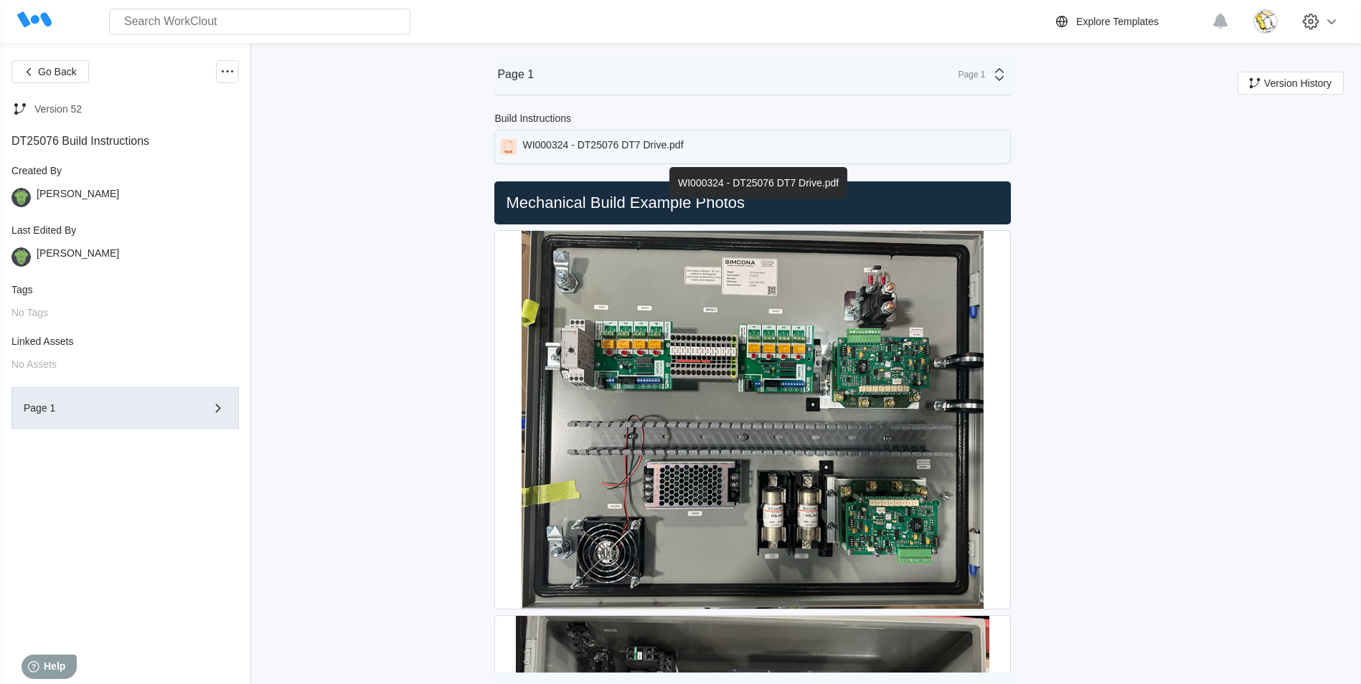
click at [596, 145] on div "WI000324 - DT25076 DT7 Drive.pdf" at bounding box center [602, 147] width 161 height 16
